Goal: Transaction & Acquisition: Purchase product/service

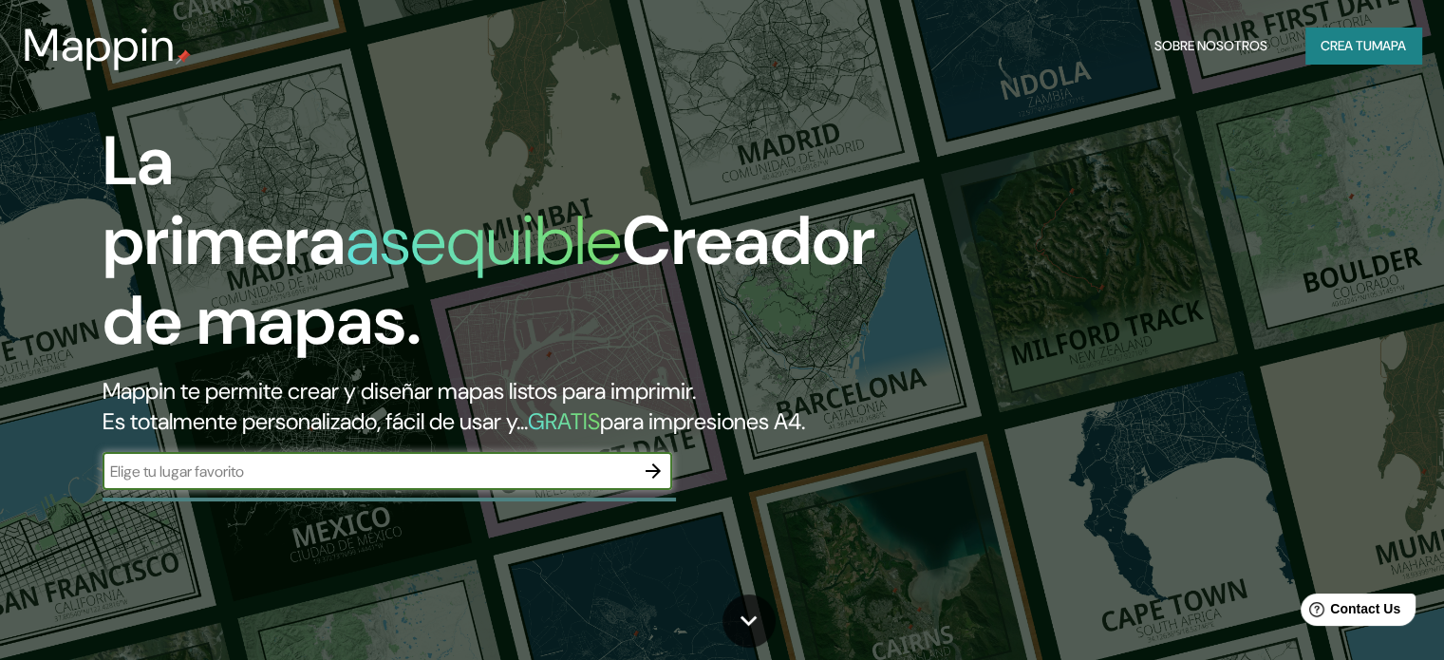
click at [219, 482] on input "text" at bounding box center [369, 471] width 532 height 22
type input "[PERSON_NAME]"
click at [657, 482] on icon "button" at bounding box center [653, 470] width 23 height 23
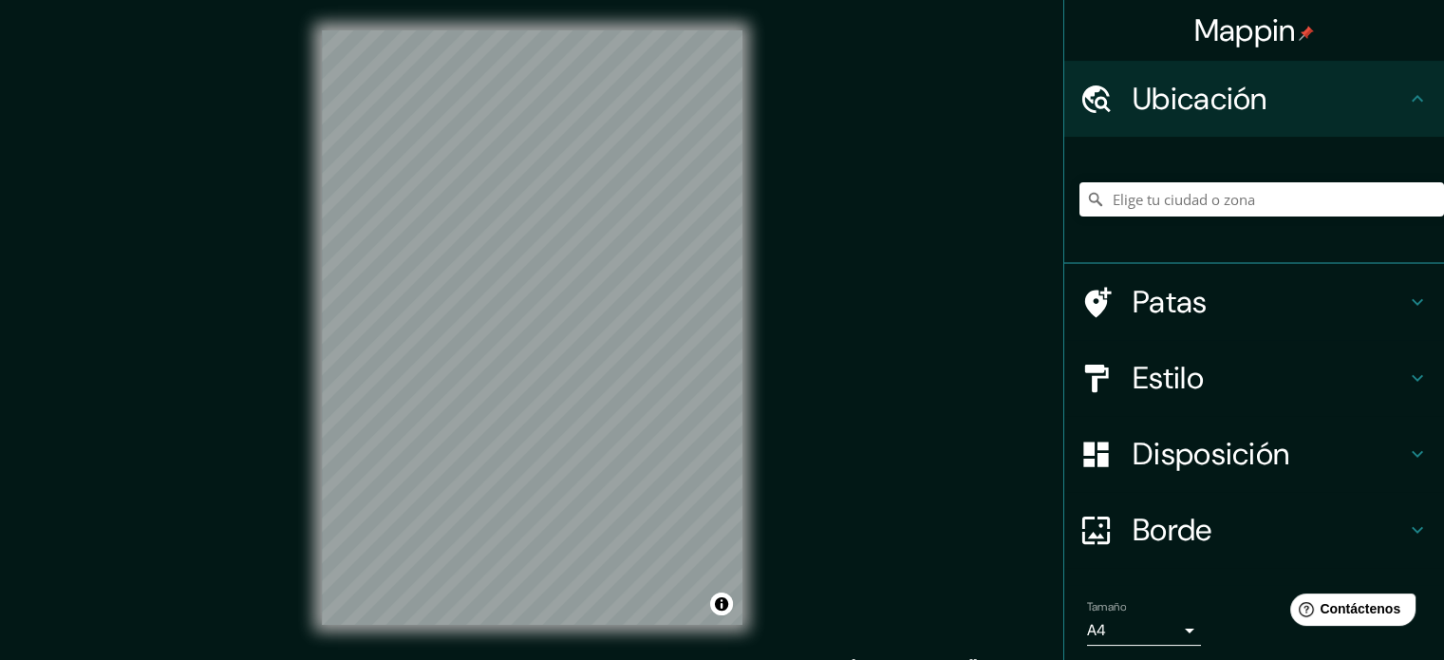
click at [1220, 102] on font "Ubicación" at bounding box center [1200, 99] width 135 height 40
click at [1265, 197] on input "Elige tu ciudad o zona" at bounding box center [1261, 199] width 365 height 34
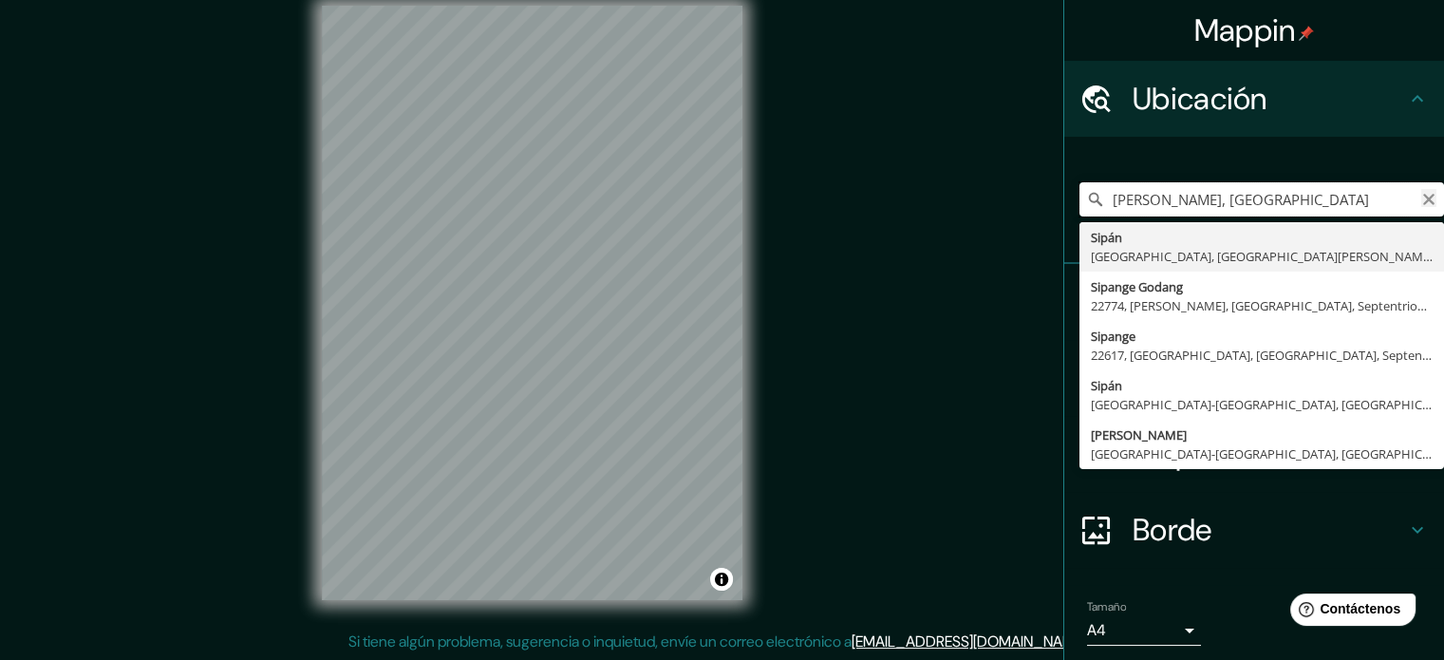
type input "[PERSON_NAME], [GEOGRAPHIC_DATA]"
click at [1423, 195] on icon "Claro" at bounding box center [1428, 199] width 11 height 11
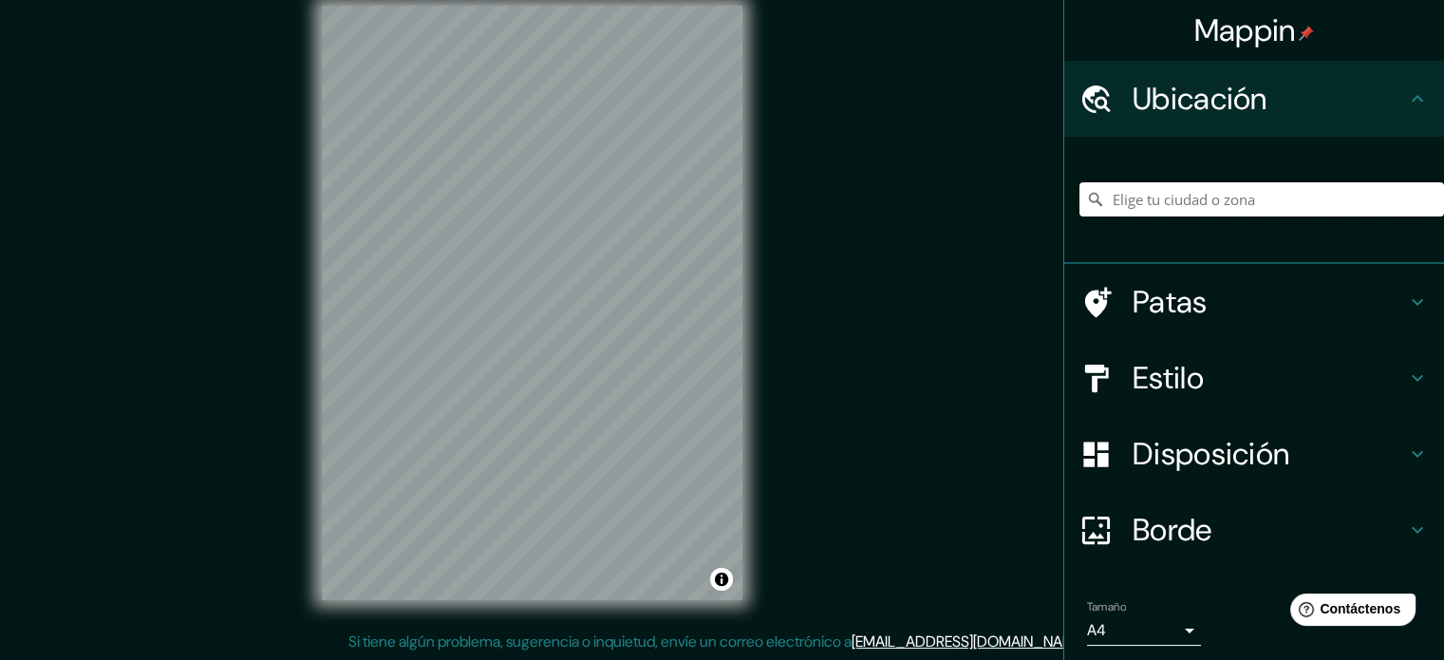
click at [1272, 190] on input "Elige tu ciudad o zona" at bounding box center [1261, 199] width 365 height 34
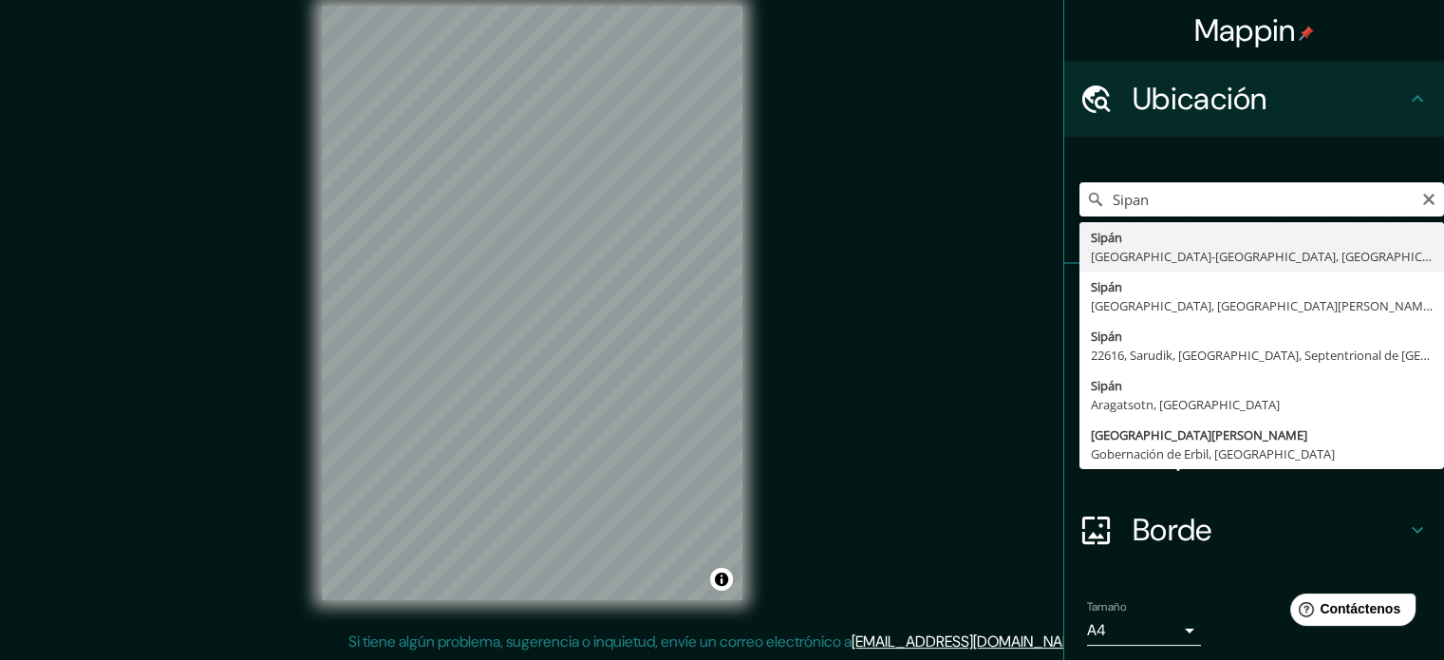
type input "Sipan"
click at [1283, 108] on h4 "Ubicación" at bounding box center [1269, 99] width 273 height 38
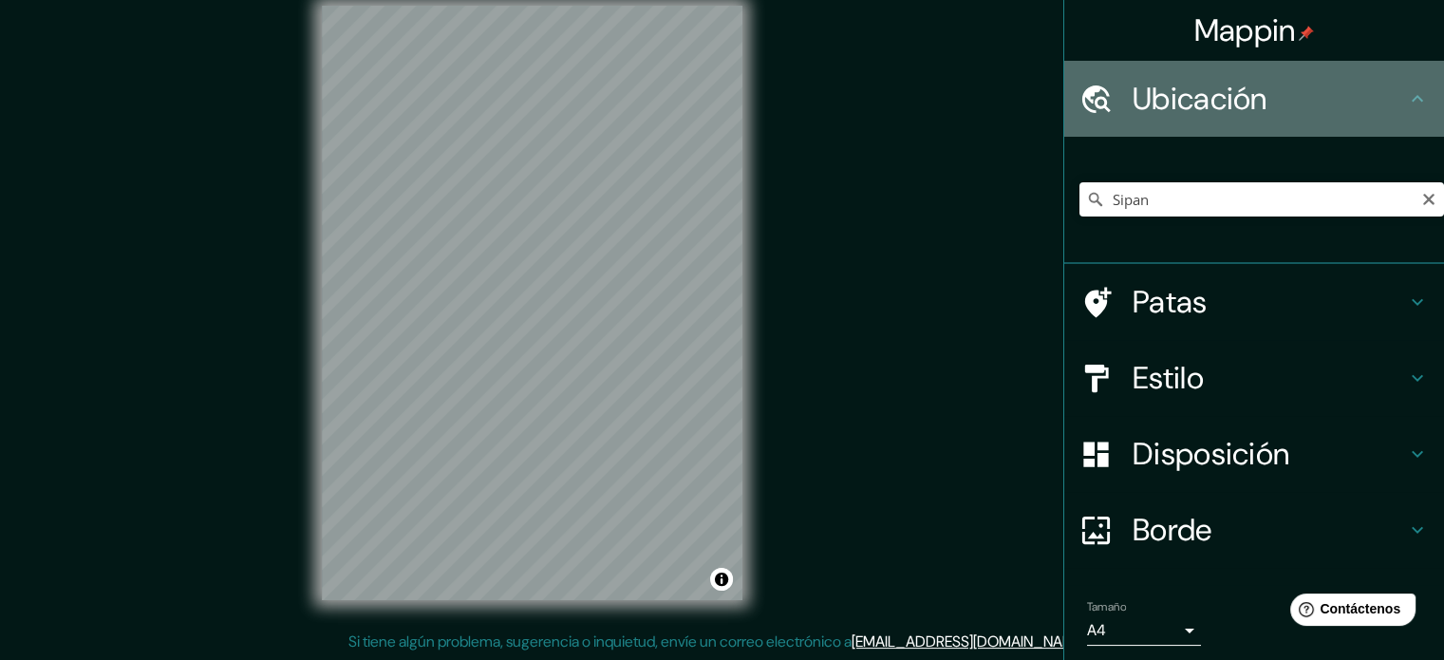
click at [1368, 104] on h4 "Ubicación" at bounding box center [1269, 99] width 273 height 38
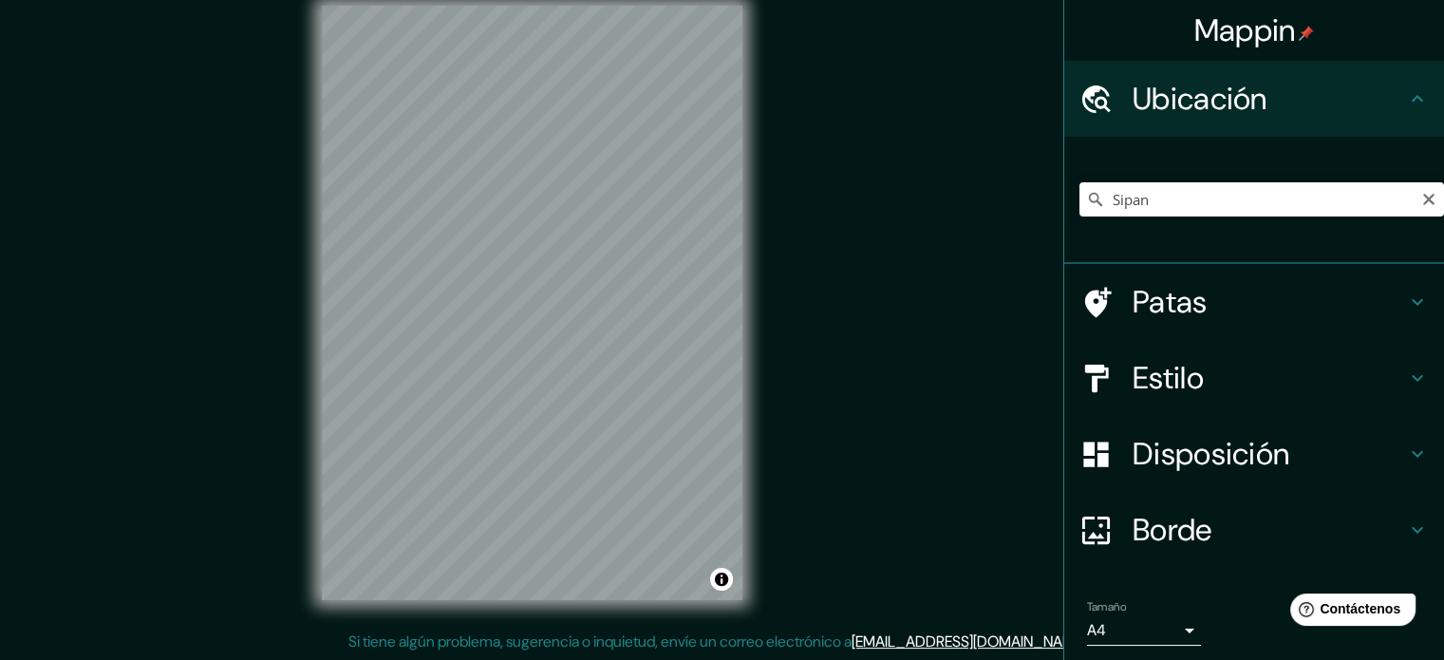
click at [1413, 90] on div "Ubicación" at bounding box center [1254, 99] width 380 height 76
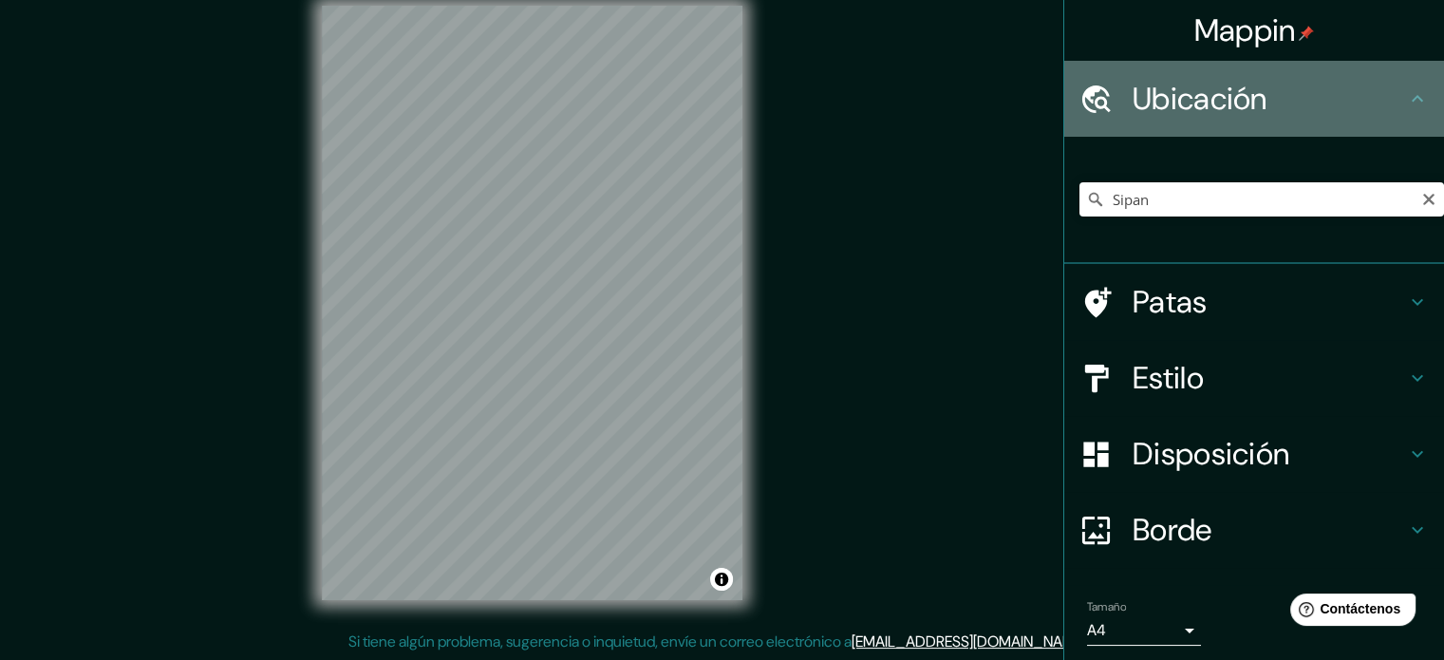
click at [1408, 92] on icon at bounding box center [1417, 98] width 23 height 23
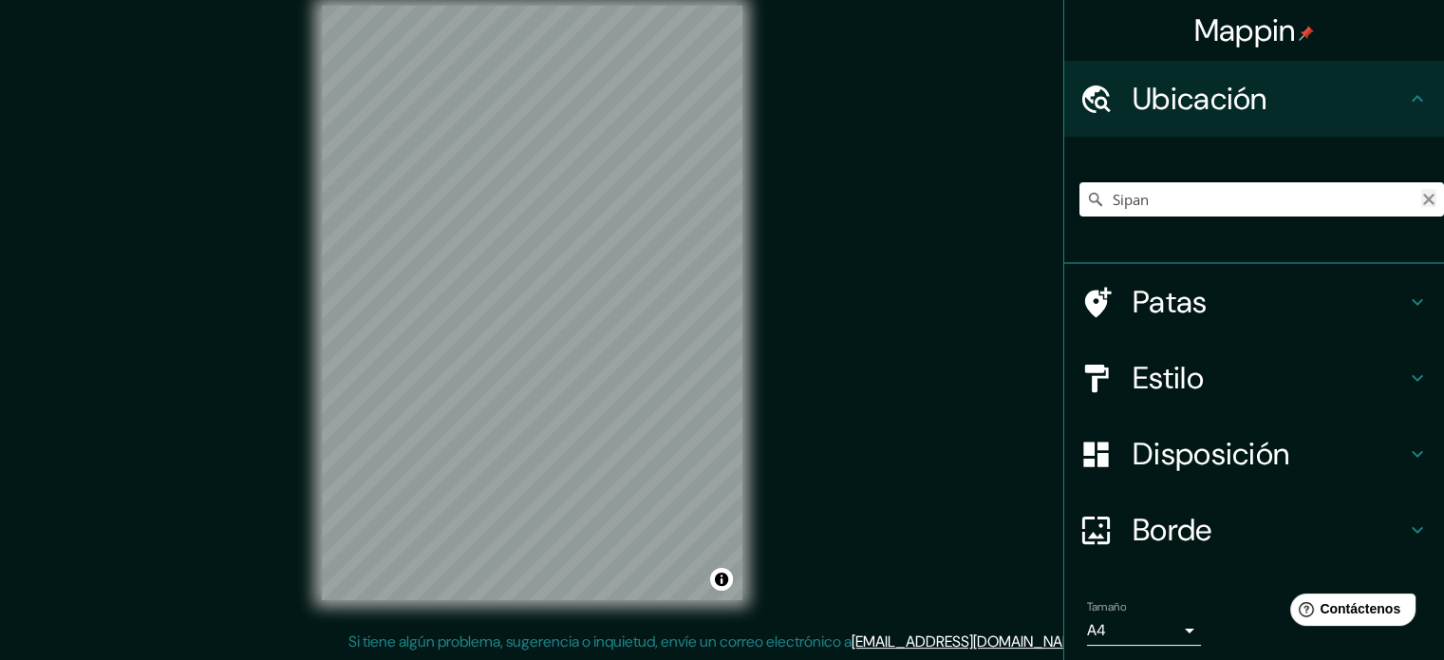
click at [1423, 197] on icon "Claro" at bounding box center [1428, 199] width 11 height 11
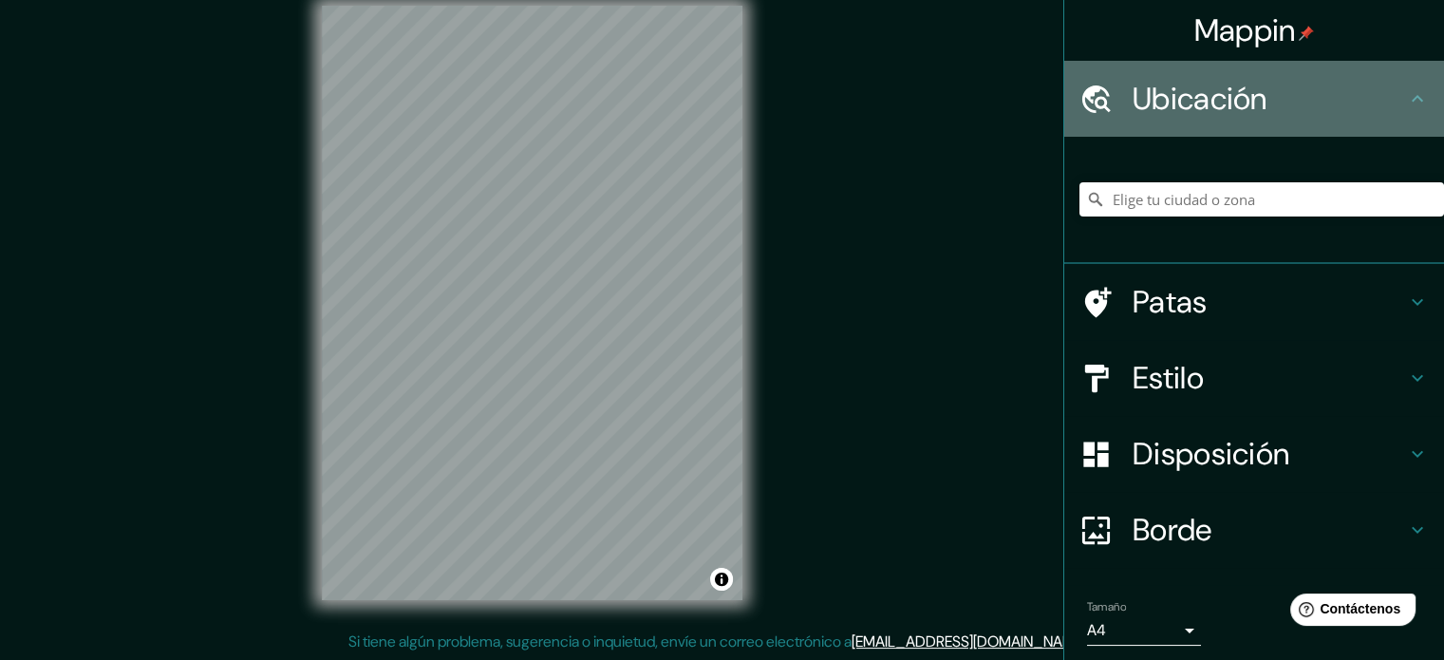
click at [1406, 103] on icon at bounding box center [1417, 98] width 23 height 23
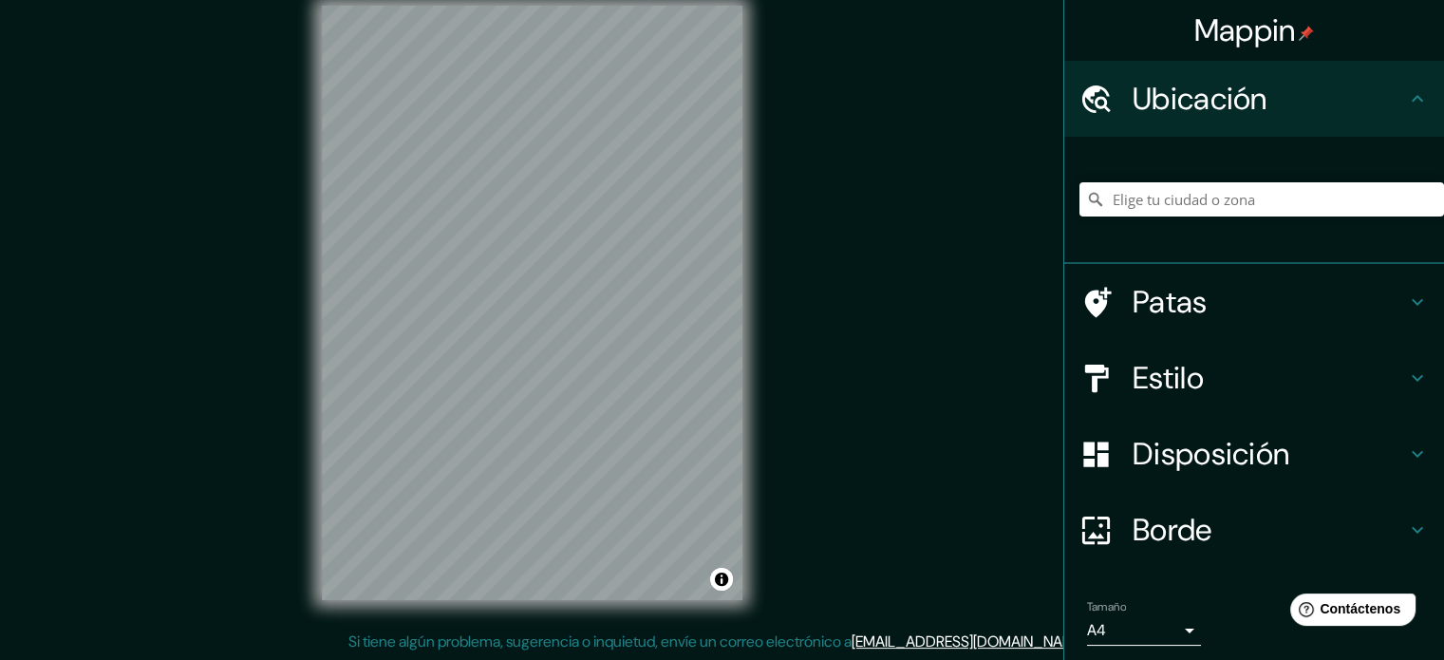
click at [1139, 103] on font "Ubicación" at bounding box center [1200, 99] width 135 height 40
click at [1166, 312] on font "Patas" at bounding box center [1170, 302] width 75 height 40
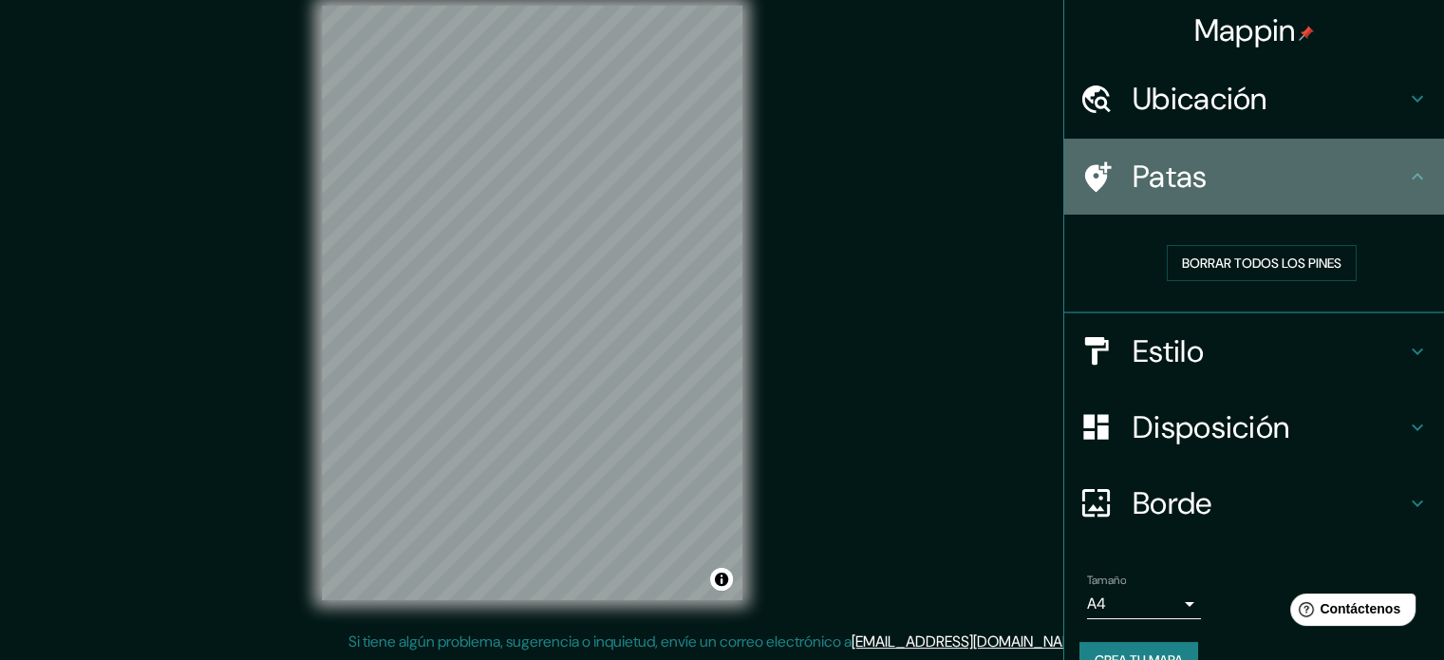
click at [1280, 172] on h4 "Patas" at bounding box center [1269, 177] width 273 height 38
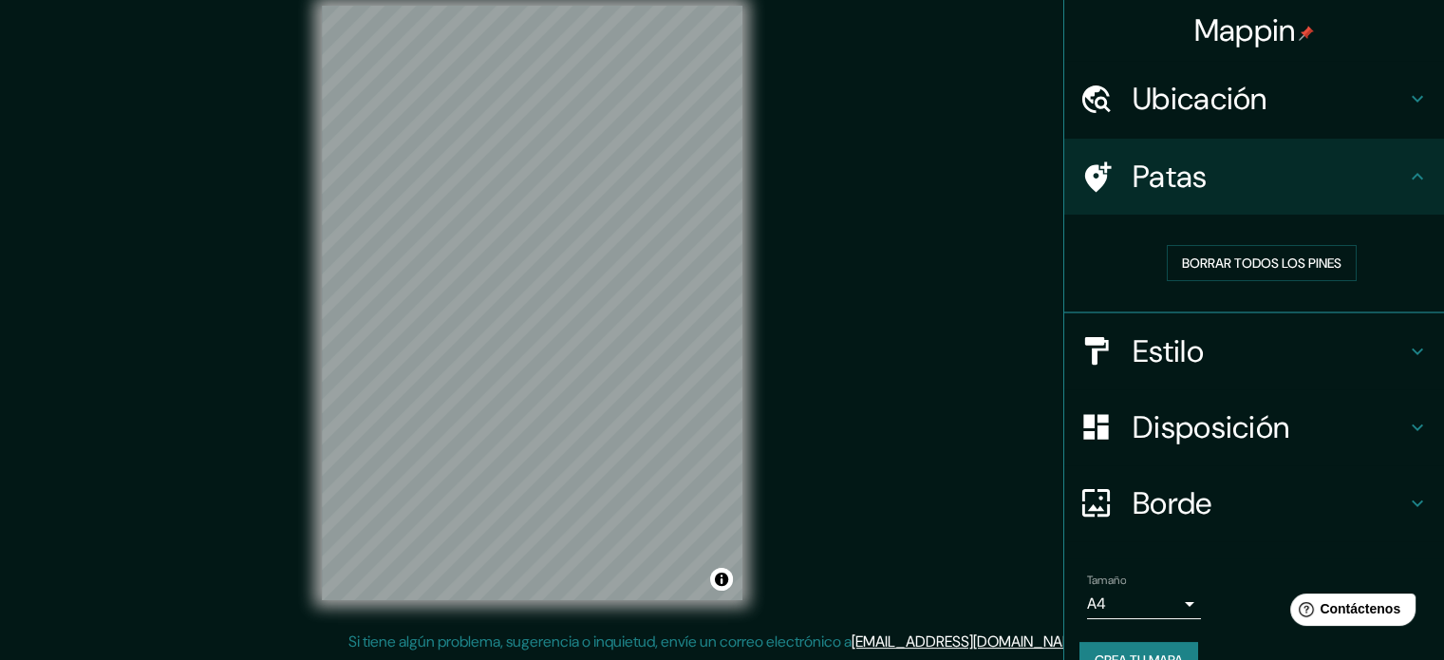
click at [1289, 105] on h4 "Ubicación" at bounding box center [1269, 99] width 273 height 38
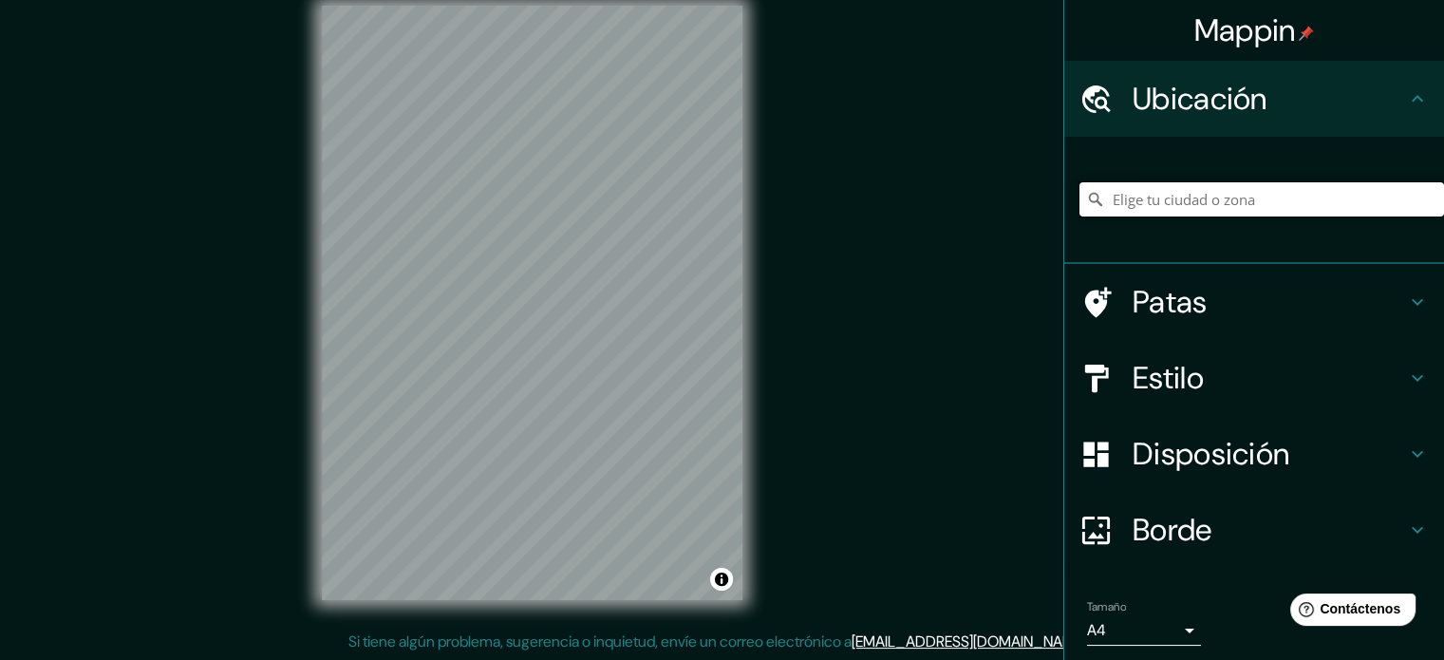
click at [1192, 206] on input "Elige tu ciudad o zona" at bounding box center [1261, 199] width 365 height 34
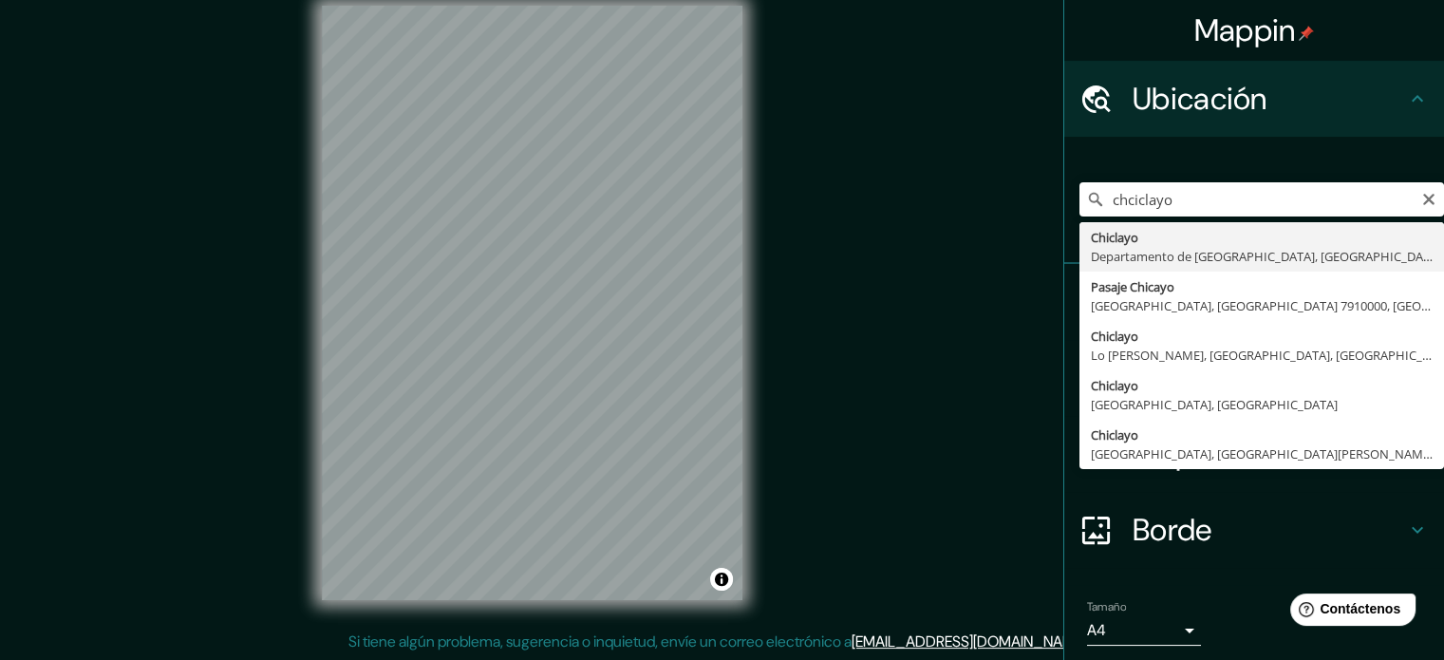
type input "Chiclayo, Departamento de [GEOGRAPHIC_DATA], [GEOGRAPHIC_DATA]"
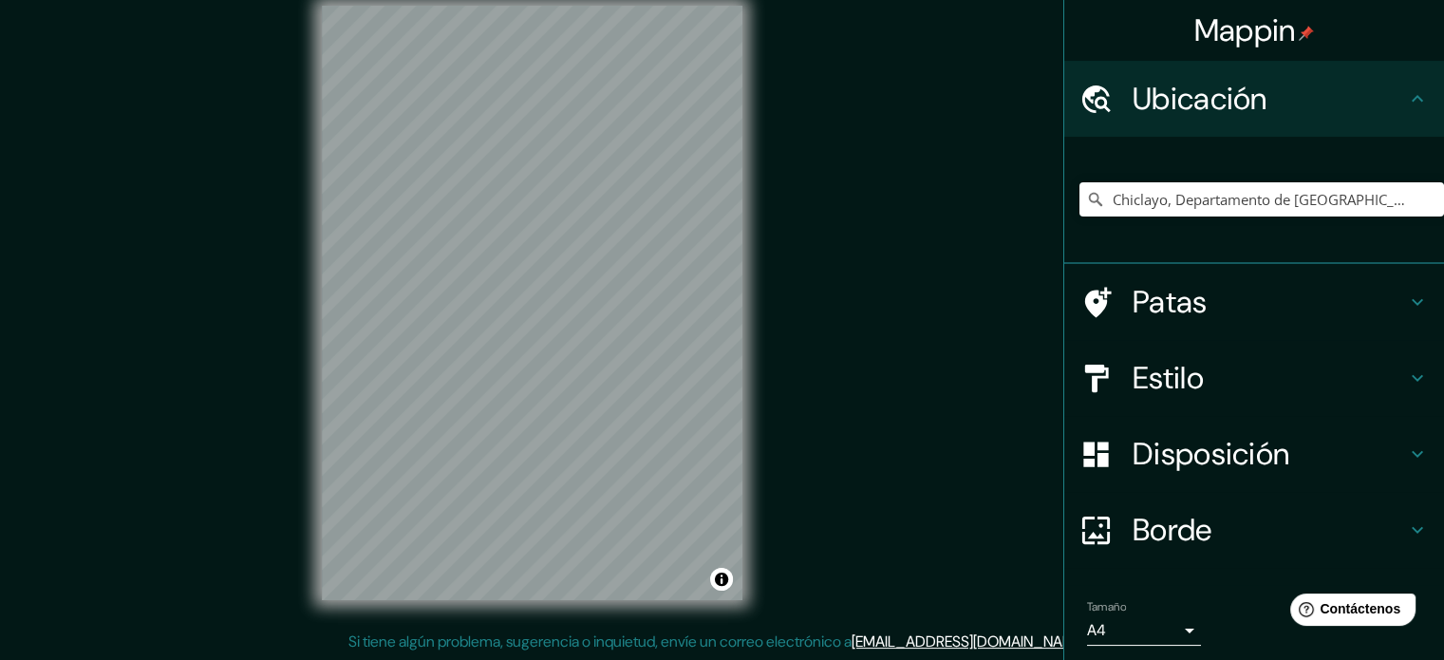
click at [767, 237] on div "© Mapbox © OpenStreetMap Improve this map" at bounding box center [531, 302] width 481 height 655
click at [292, 301] on div "© Mapbox © OpenStreetMap Improve this map" at bounding box center [531, 302] width 481 height 655
click at [1230, 465] on font "Disposición" at bounding box center [1211, 454] width 157 height 40
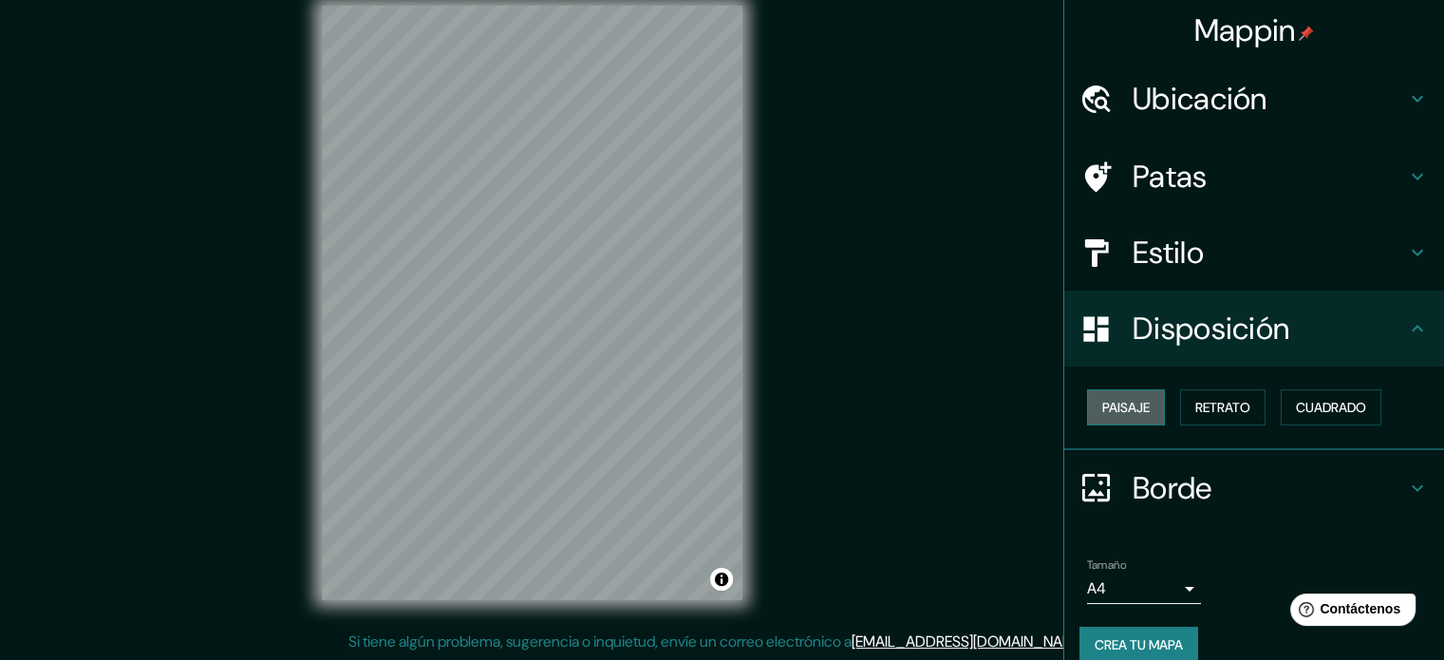
click at [1114, 411] on font "Paisaje" at bounding box center [1125, 407] width 47 height 17
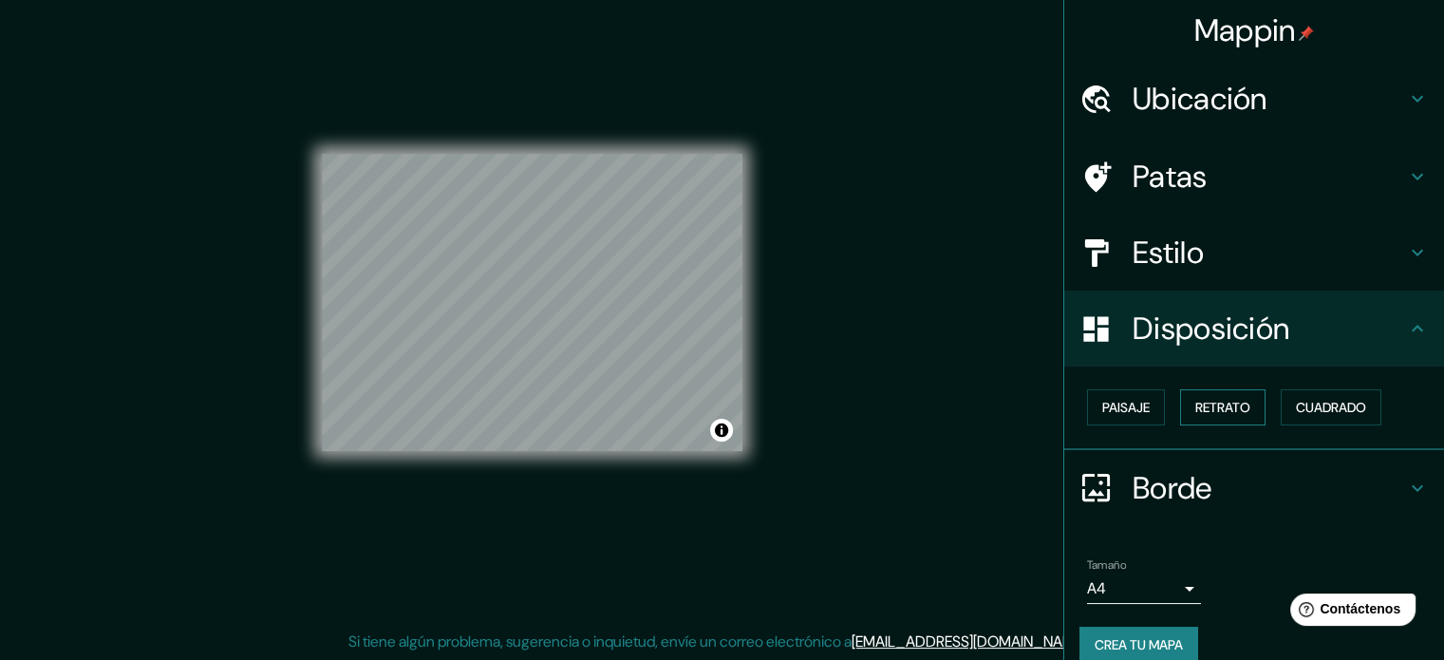
click at [1196, 410] on font "Retrato" at bounding box center [1222, 407] width 55 height 17
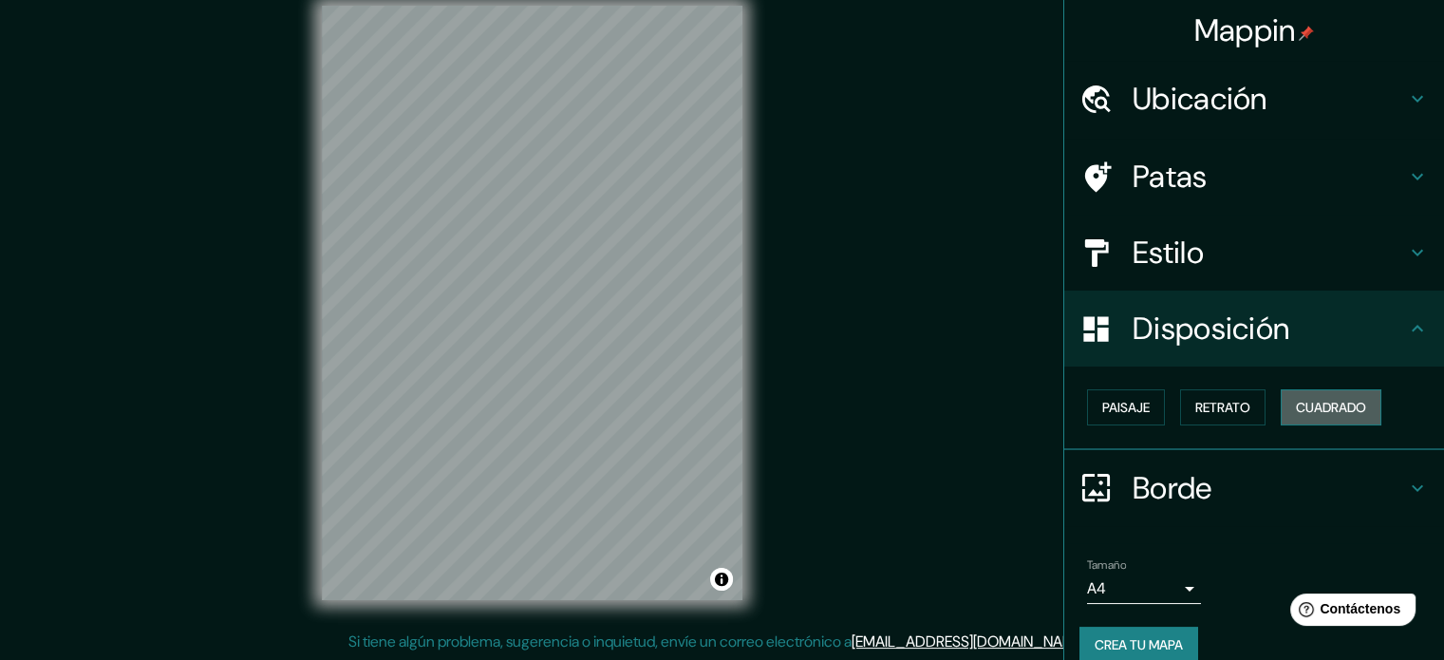
click at [1311, 404] on font "Cuadrado" at bounding box center [1331, 407] width 70 height 17
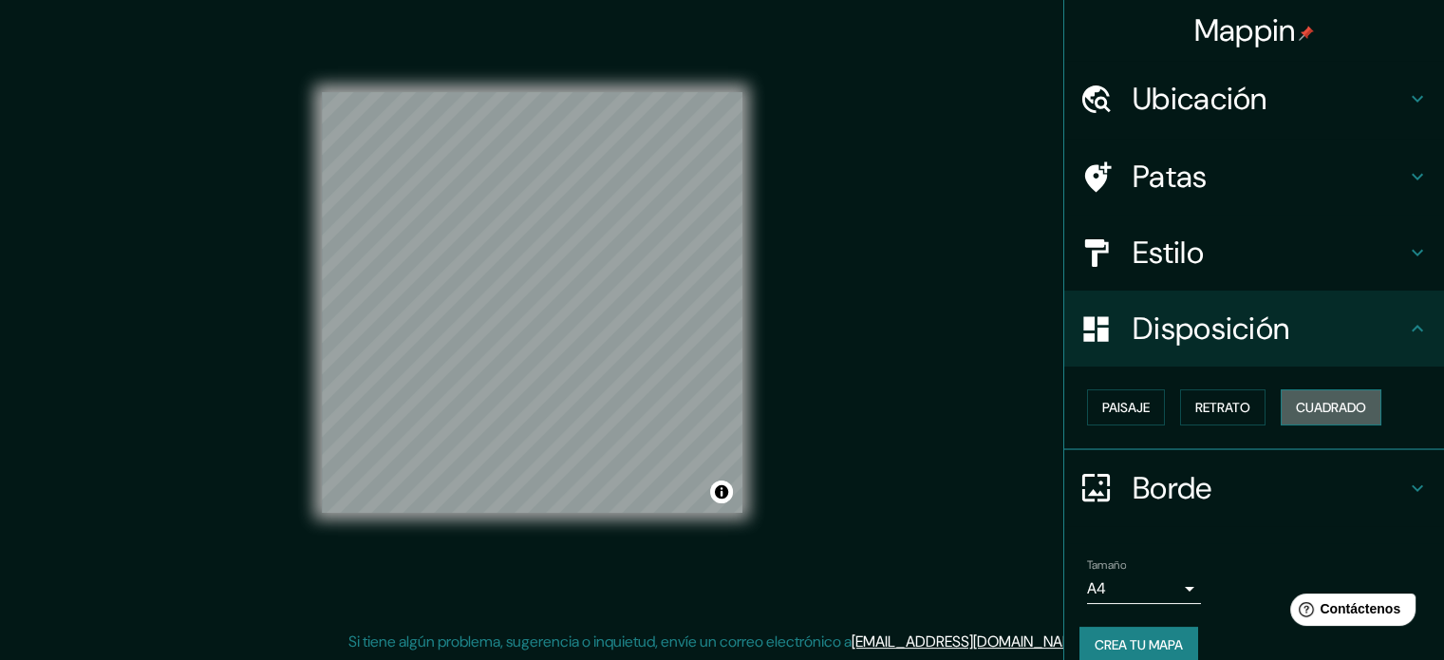
click at [1311, 404] on font "Cuadrado" at bounding box center [1331, 407] width 70 height 17
click at [1181, 322] on font "Disposición" at bounding box center [1211, 329] width 157 height 40
click at [1161, 256] on font "Estilo" at bounding box center [1168, 253] width 71 height 40
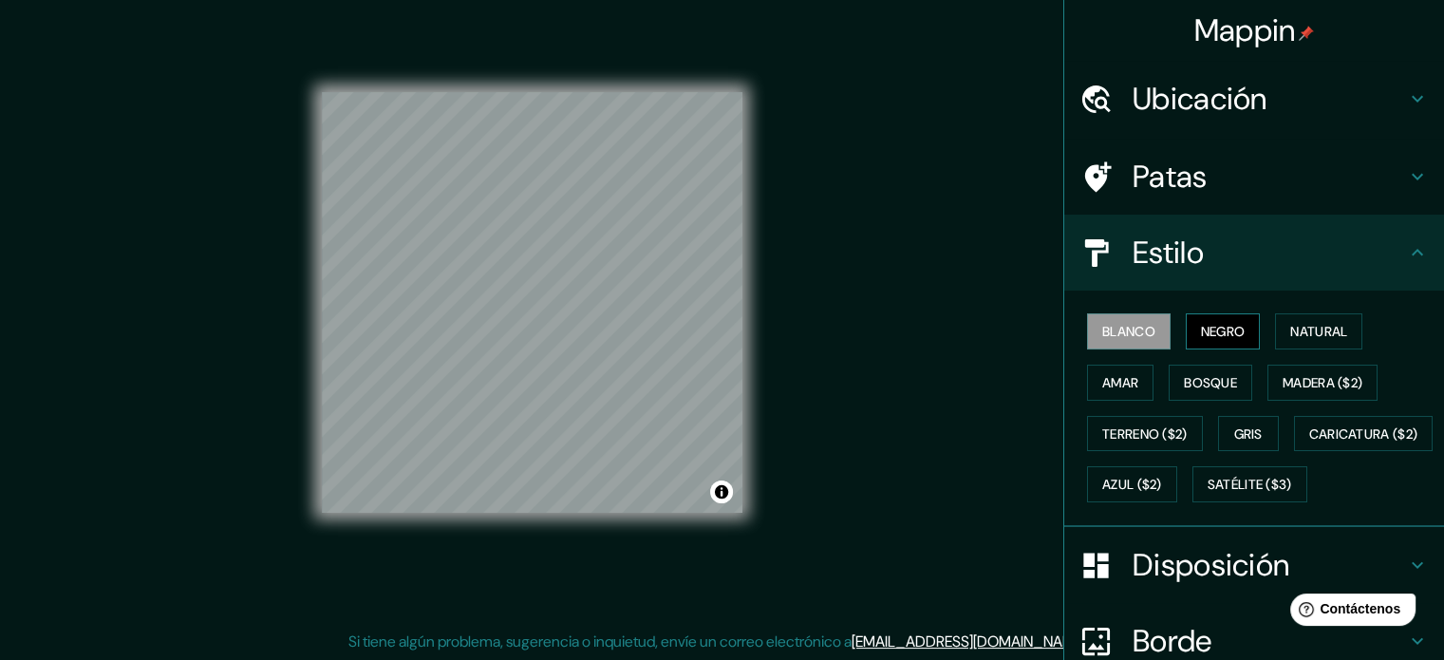
click at [1186, 315] on button "Negro" at bounding box center [1223, 331] width 75 height 36
click at [1330, 333] on font "Natural" at bounding box center [1318, 331] width 57 height 17
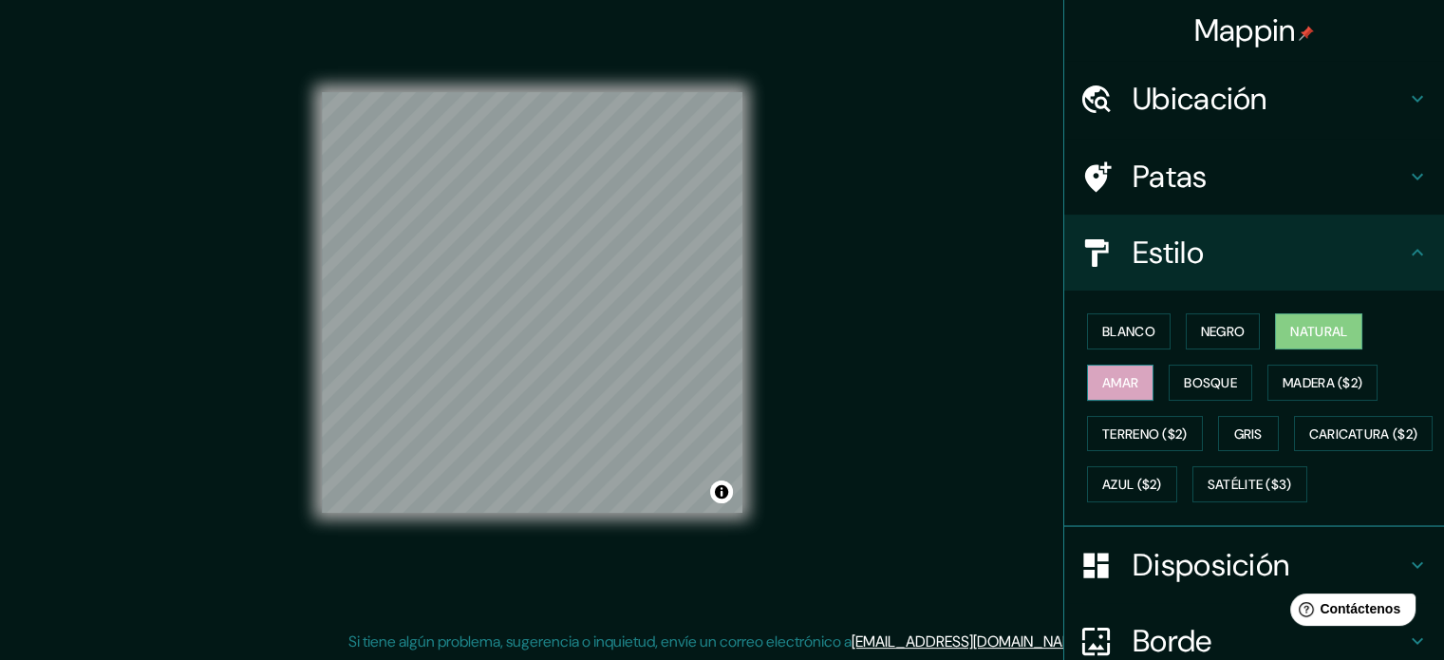
click at [1087, 380] on button "Amar" at bounding box center [1120, 383] width 66 height 36
click at [1207, 383] on font "Bosque" at bounding box center [1210, 382] width 53 height 17
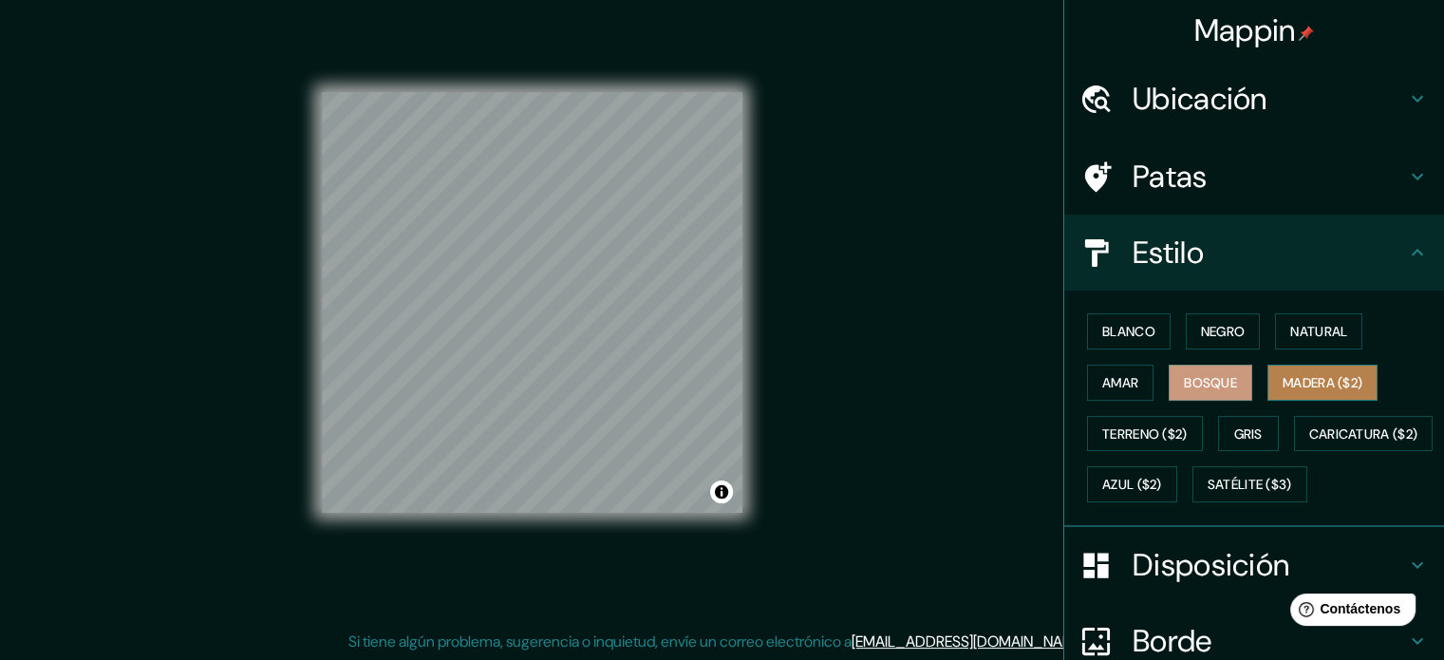
click at [1321, 375] on font "Madera ($2)" at bounding box center [1323, 382] width 80 height 17
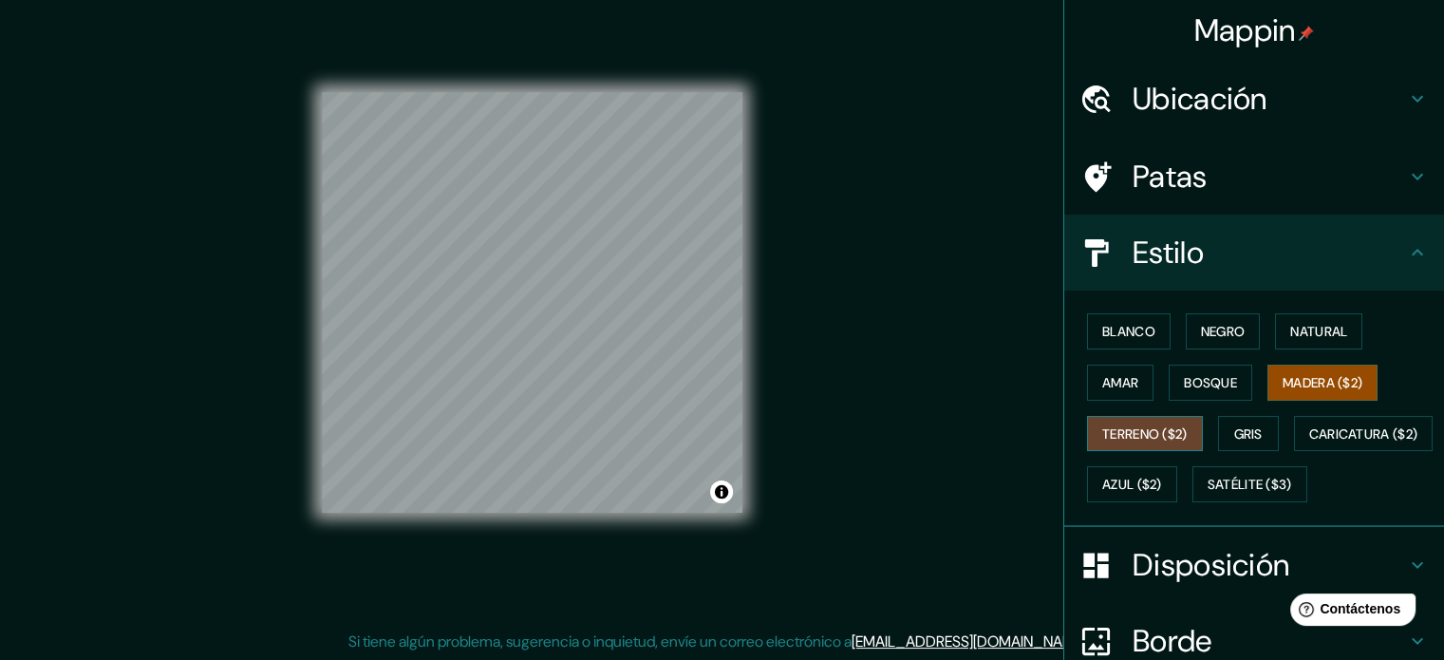
click at [1109, 439] on font "Terreno ($2)" at bounding box center [1144, 433] width 85 height 17
click at [1259, 428] on button "Gris" at bounding box center [1248, 434] width 61 height 36
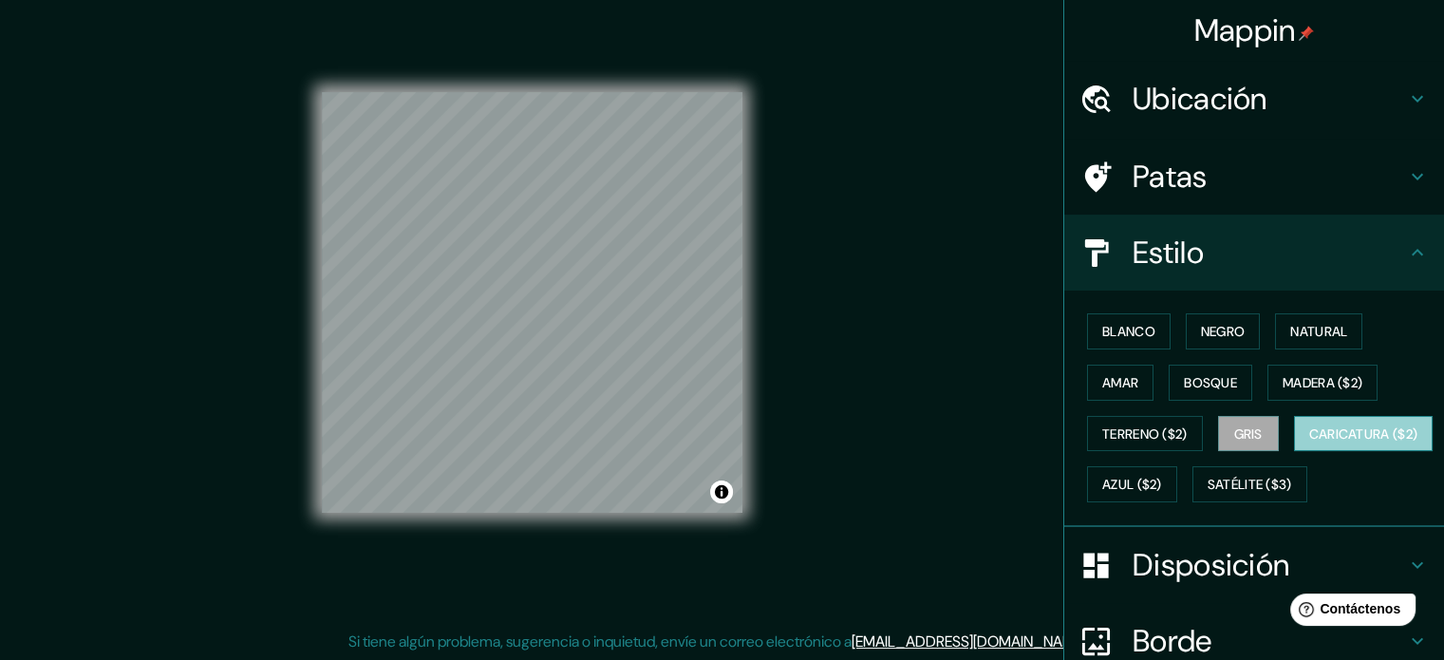
click at [1309, 442] on font "Caricatura ($2)" at bounding box center [1363, 433] width 109 height 17
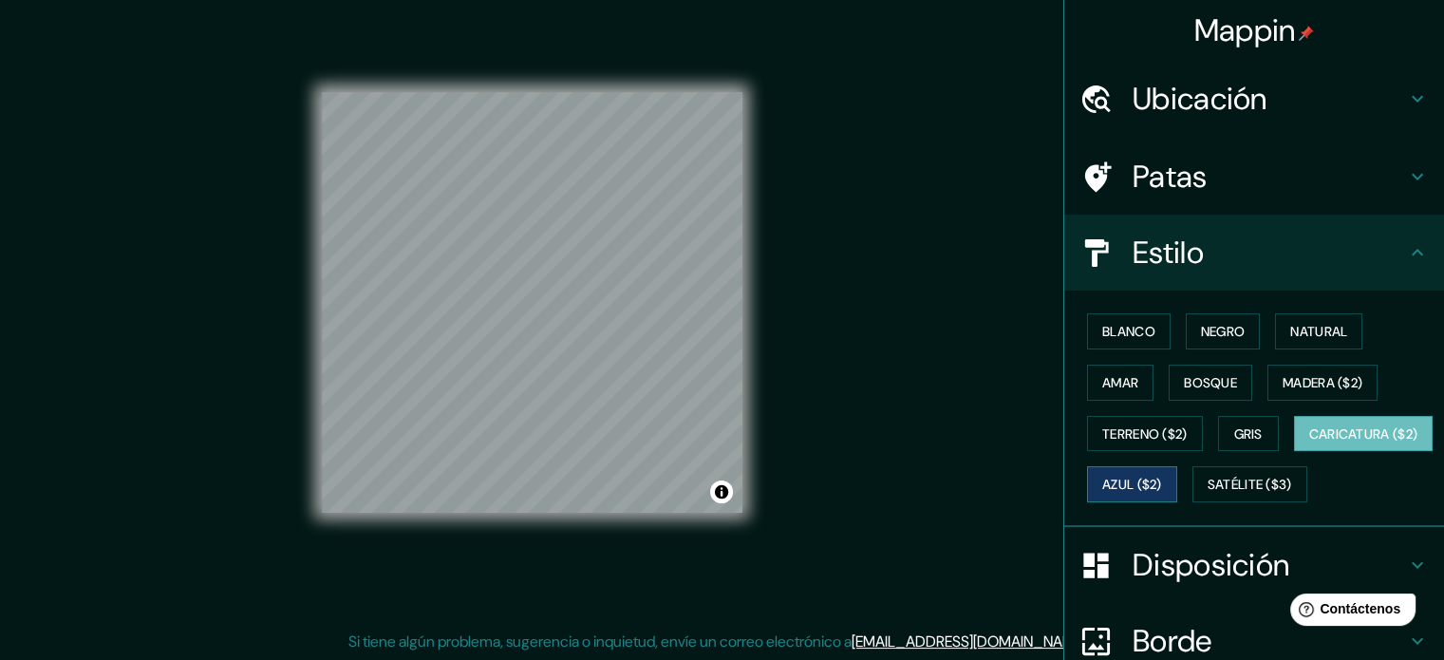
click at [1162, 483] on font "Azul ($2)" at bounding box center [1132, 485] width 60 height 17
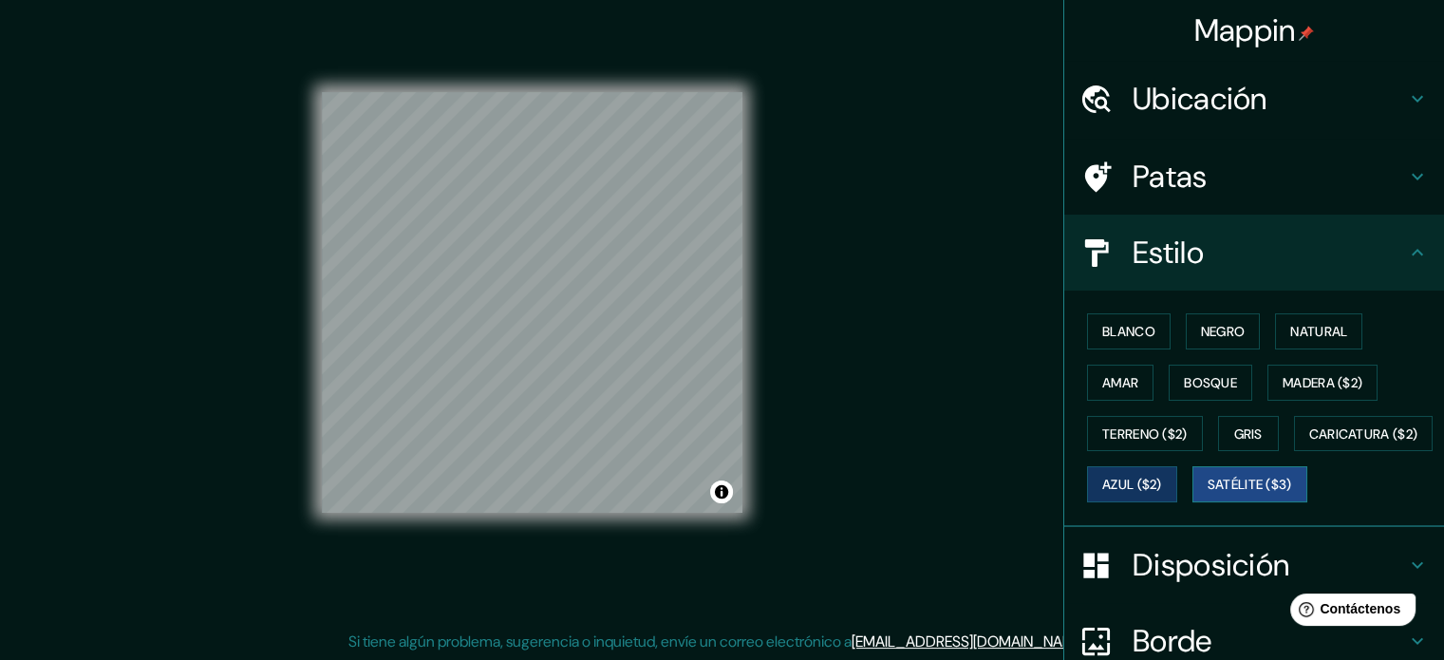
click at [1208, 494] on font "Satélite ($3)" at bounding box center [1250, 485] width 84 height 17
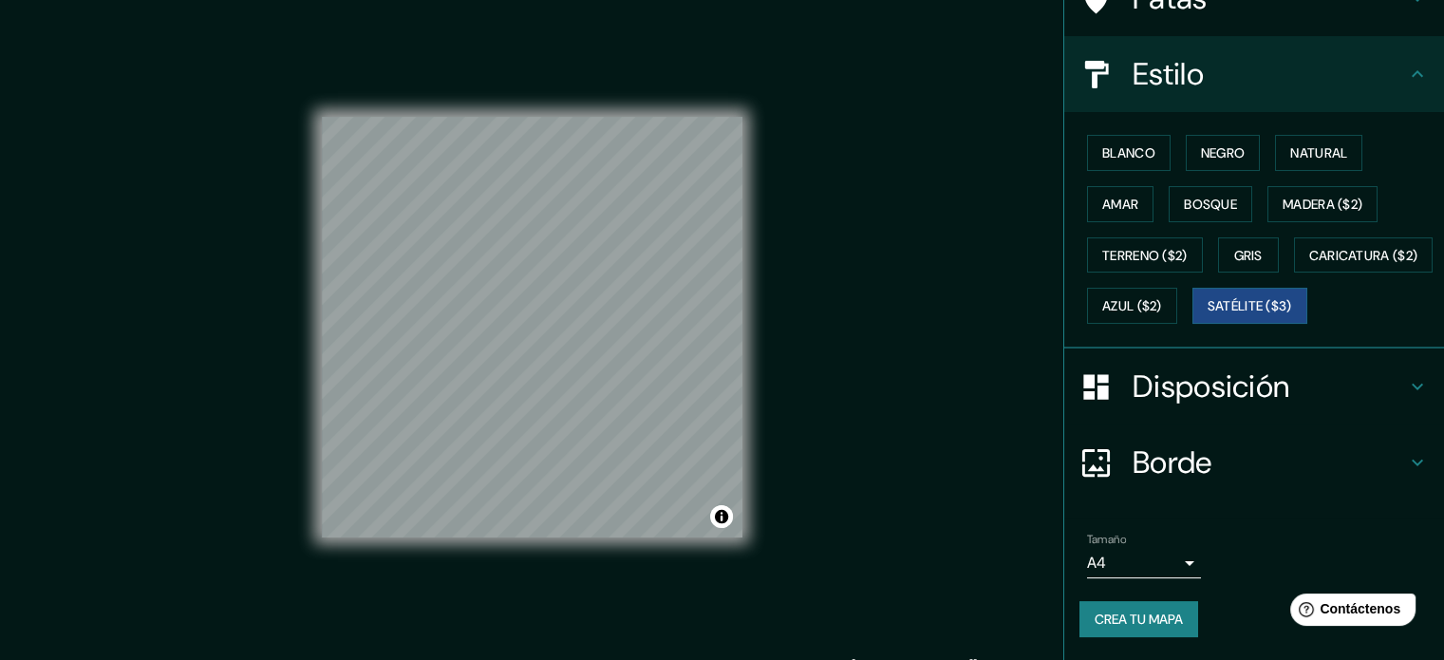
click at [1206, 445] on h4 "Borde" at bounding box center [1269, 462] width 273 height 38
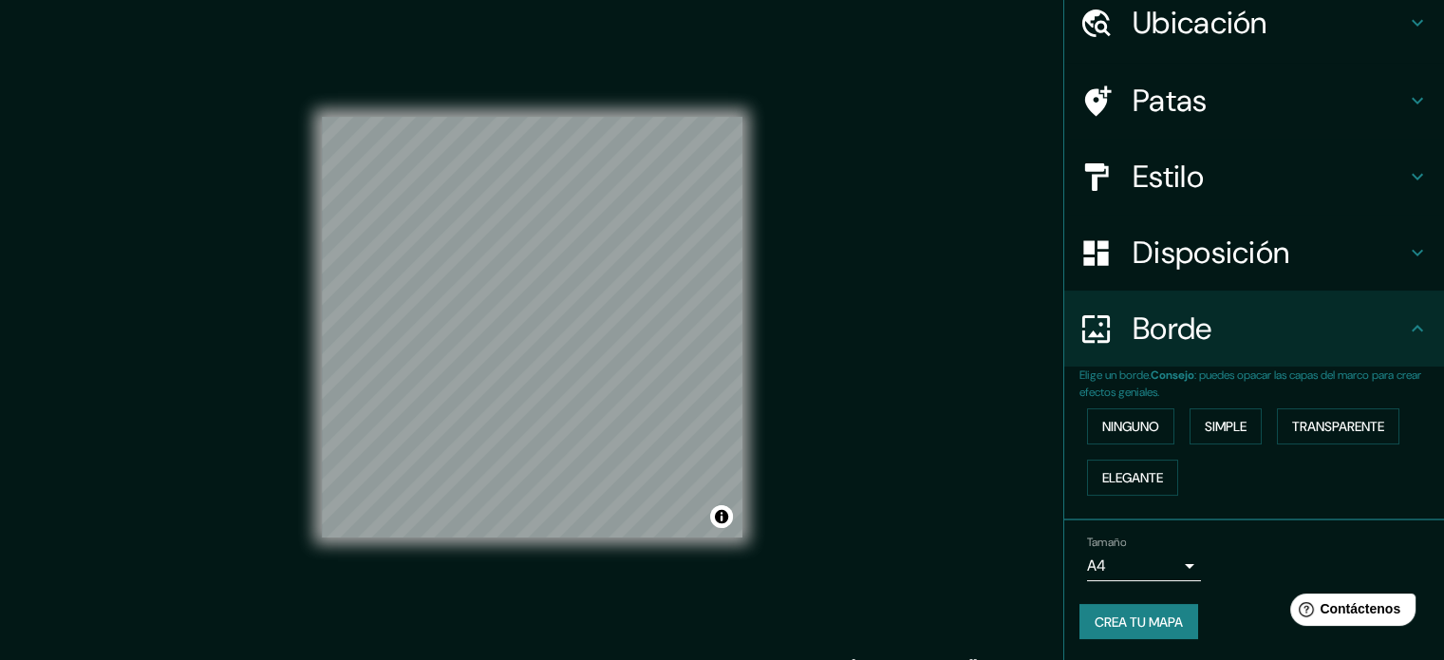
scroll to position [25, 0]
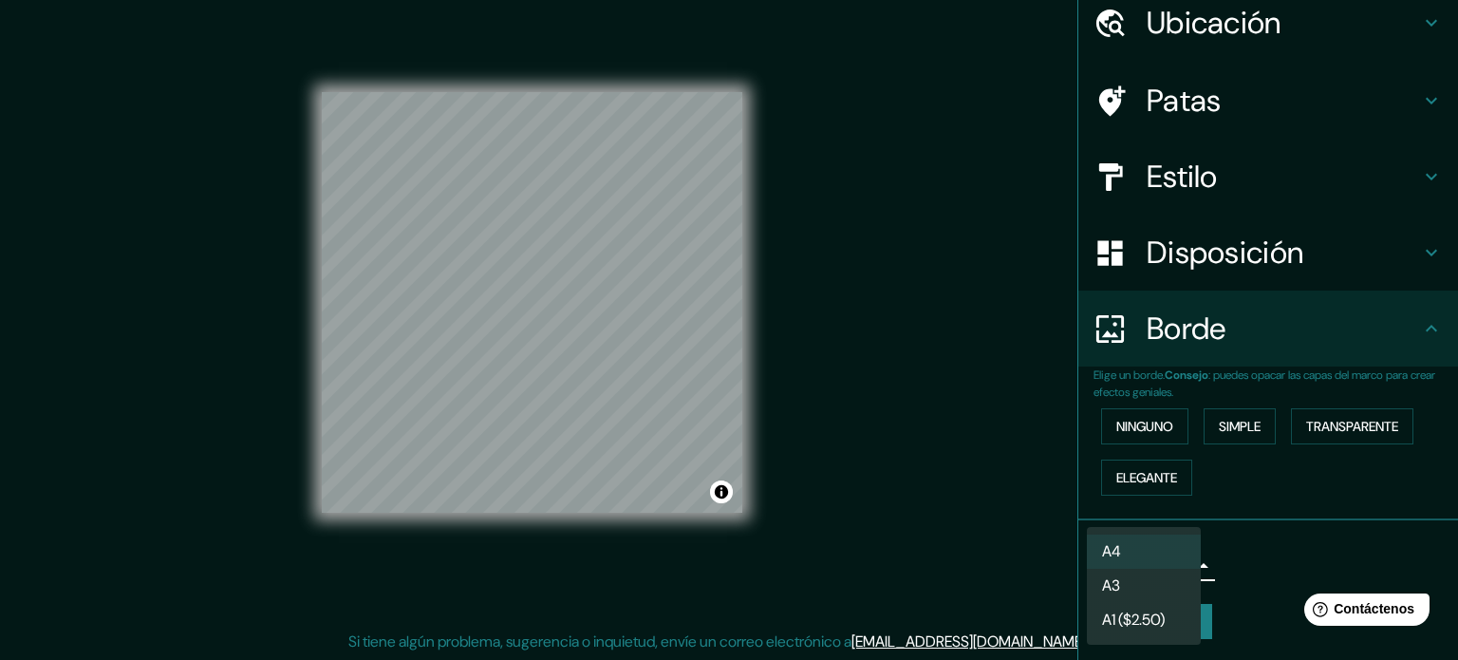
click at [1173, 552] on body "Mappin Ubicación Chiclayo, [GEOGRAPHIC_DATA], [GEOGRAPHIC_DATA] Patas Estilo Di…" at bounding box center [729, 305] width 1458 height 660
click at [1170, 591] on li "A3" at bounding box center [1144, 587] width 114 height 35
type input "a4"
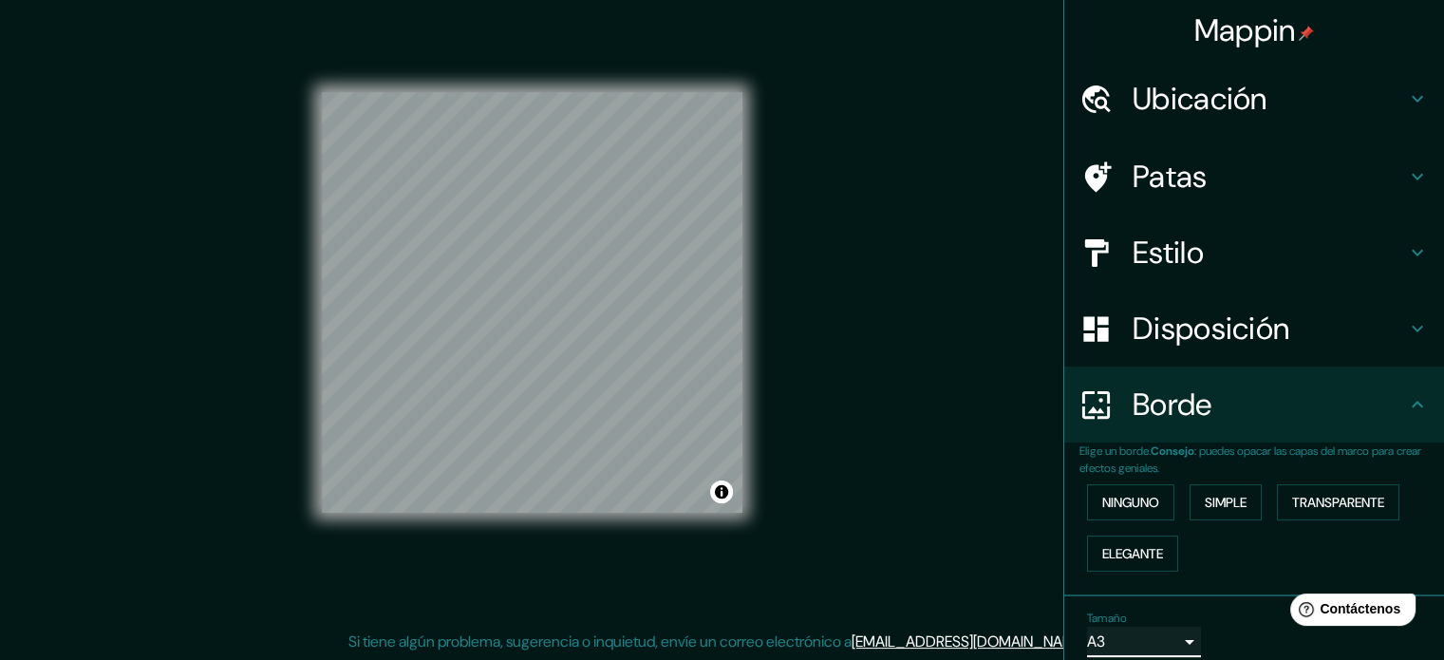
scroll to position [0, 0]
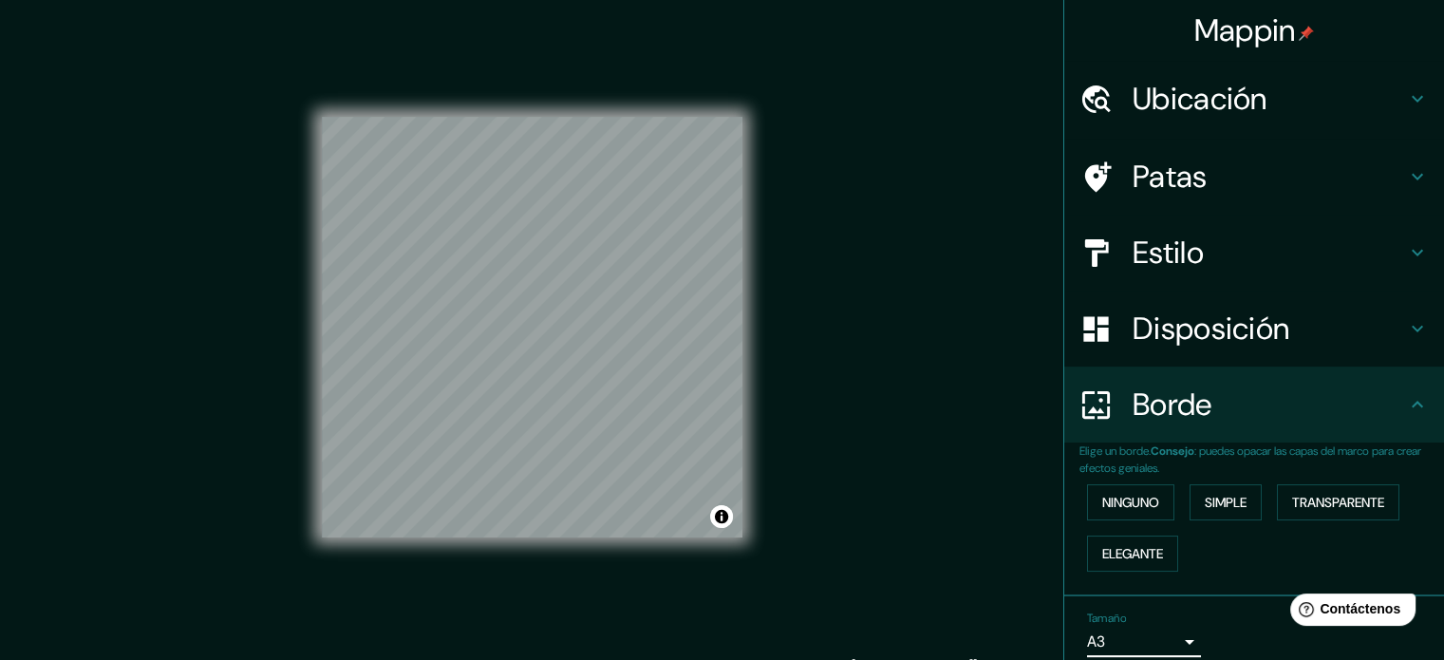
click at [1233, 430] on div "Borde" at bounding box center [1254, 404] width 380 height 76
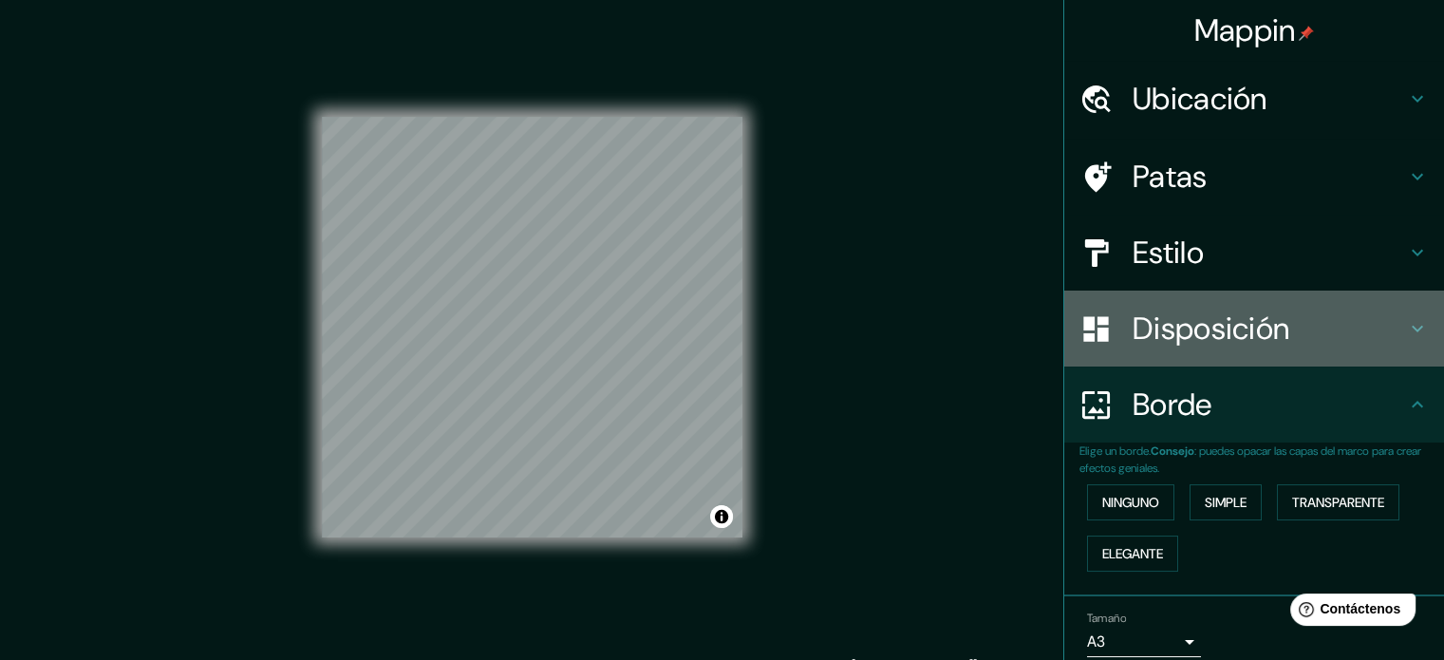
click at [1233, 345] on font "Disposición" at bounding box center [1211, 329] width 157 height 40
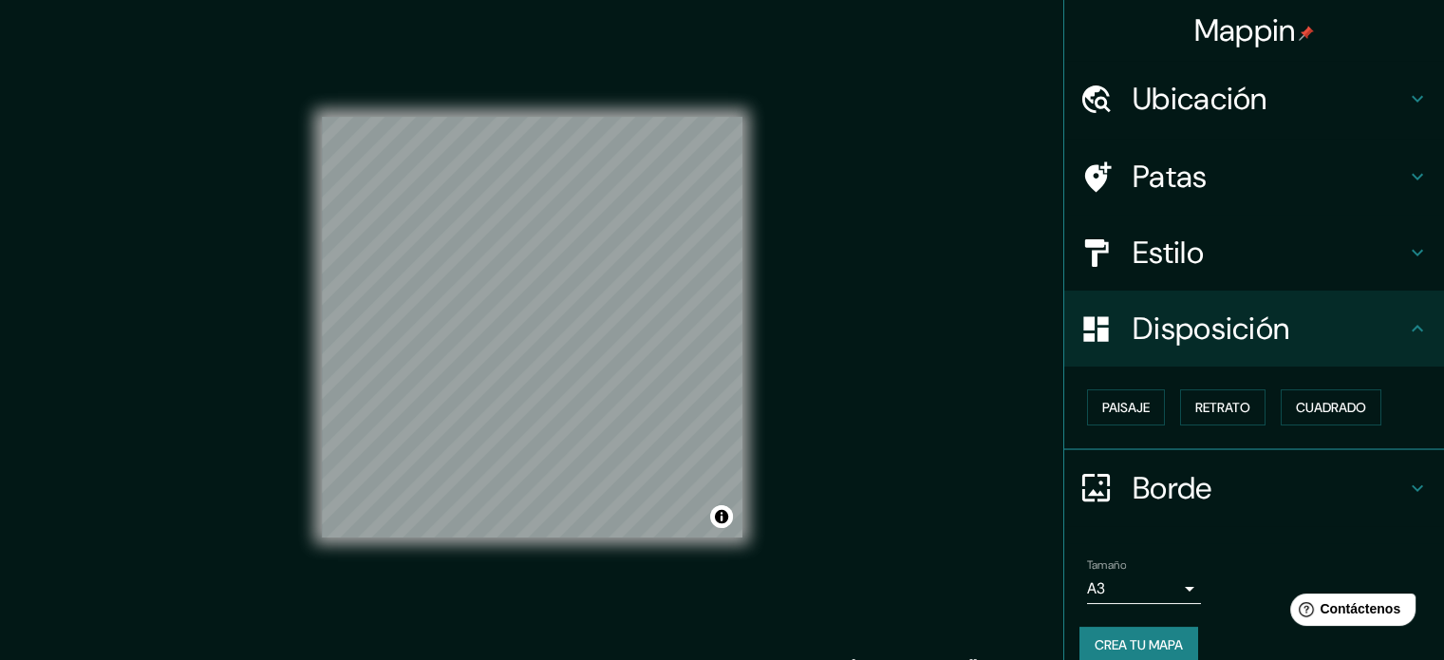
click at [1175, 218] on div "Estilo" at bounding box center [1254, 253] width 380 height 76
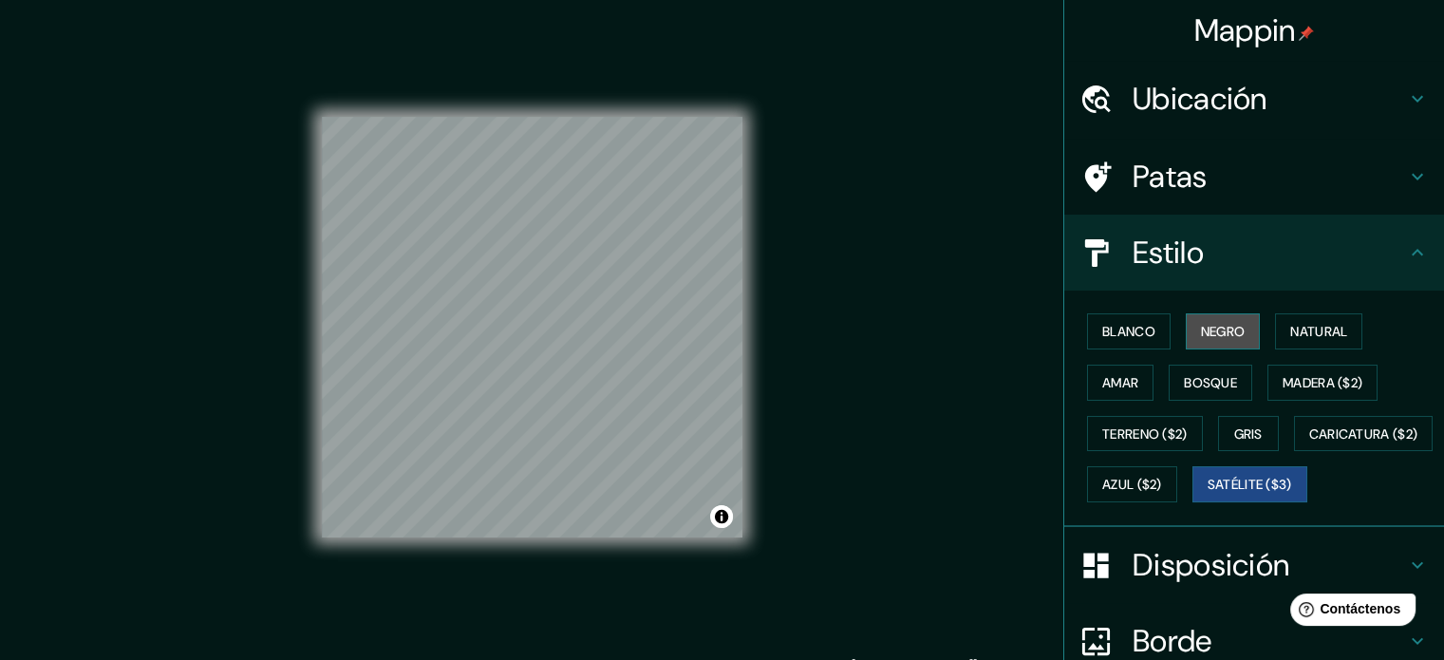
click at [1224, 331] on font "Negro" at bounding box center [1223, 331] width 45 height 17
click at [1208, 494] on font "Satélite ($3)" at bounding box center [1250, 485] width 84 height 17
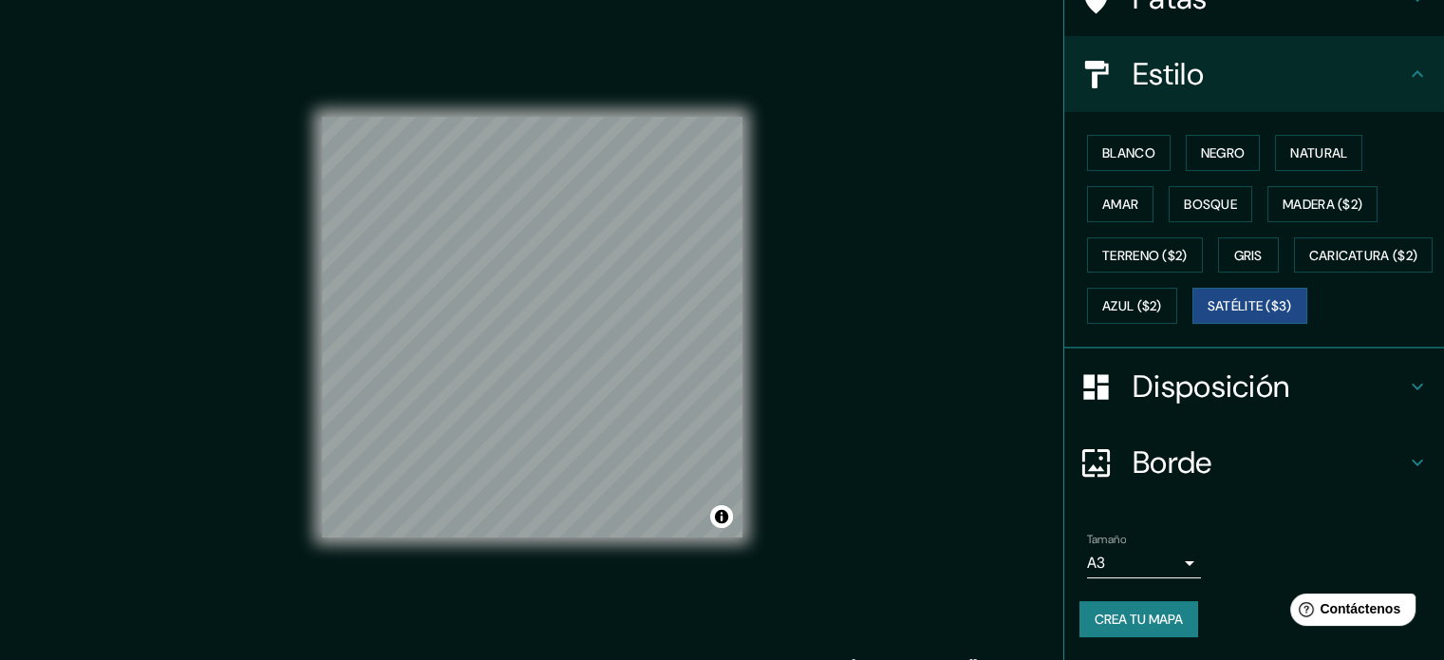
scroll to position [25, 0]
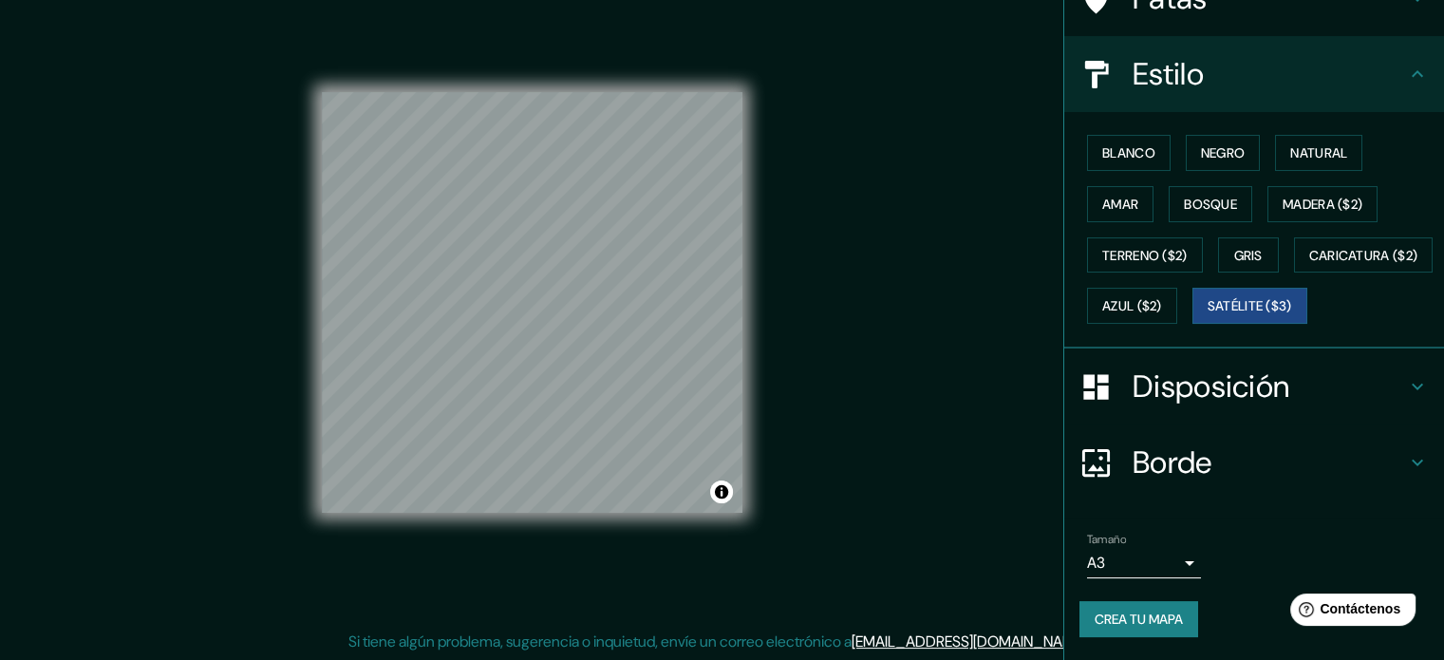
click at [1156, 629] on font "Crea tu mapa" at bounding box center [1139, 619] width 88 height 25
